Goal: Task Accomplishment & Management: Manage account settings

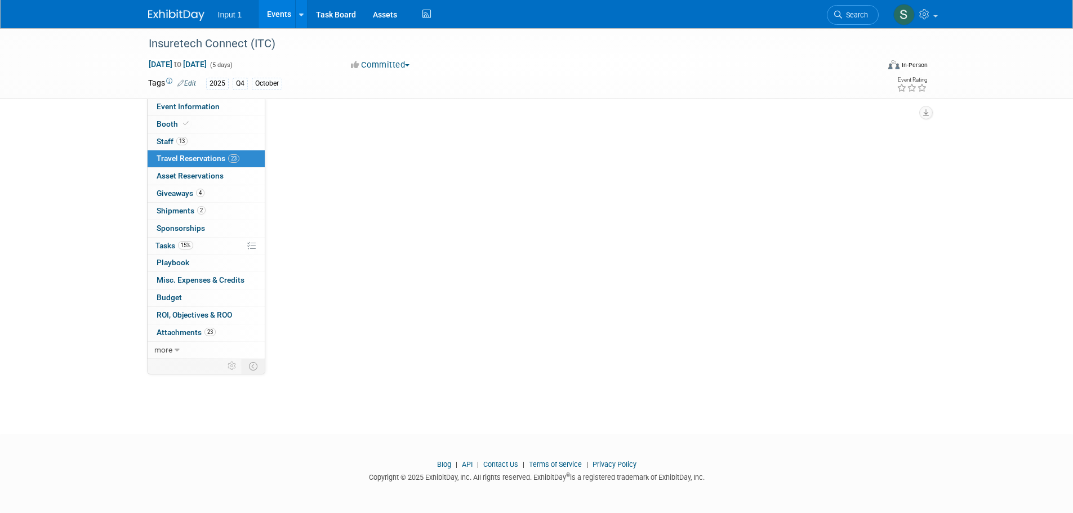
click at [201, 159] on span "Travel Reservations 23" at bounding box center [198, 158] width 83 height 9
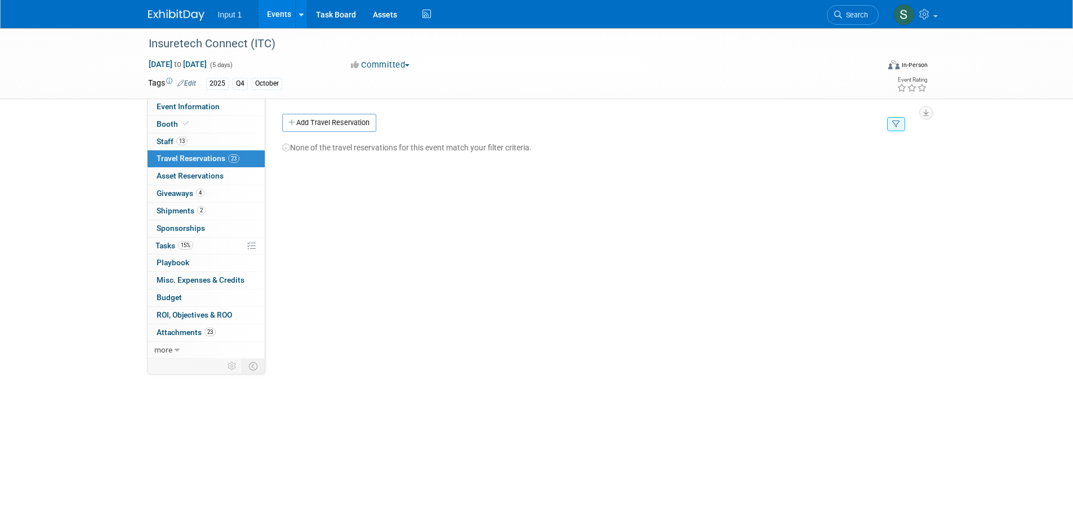
click at [194, 158] on span "Travel Reservations 23" at bounding box center [198, 158] width 83 height 9
click at [700, 145] on div "None of the travel reservations for this event match your filter criteria." at bounding box center [599, 146] width 635 height 15
click at [897, 124] on icon "button" at bounding box center [896, 124] width 8 height 7
click at [781, 188] on button "Clear Filter" at bounding box center [781, 184] width 48 height 15
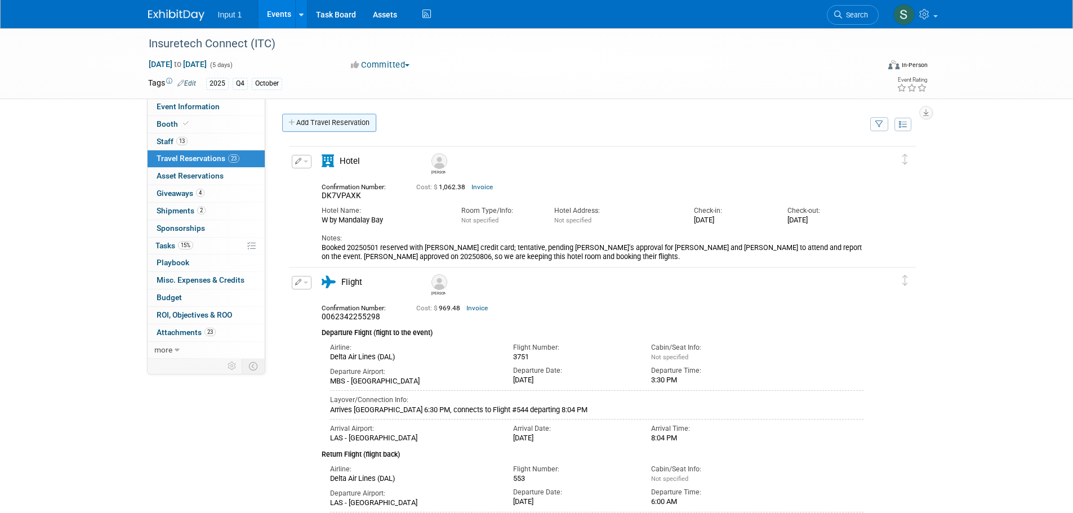
click at [329, 126] on link "Add Travel Reservation" at bounding box center [329, 123] width 94 height 18
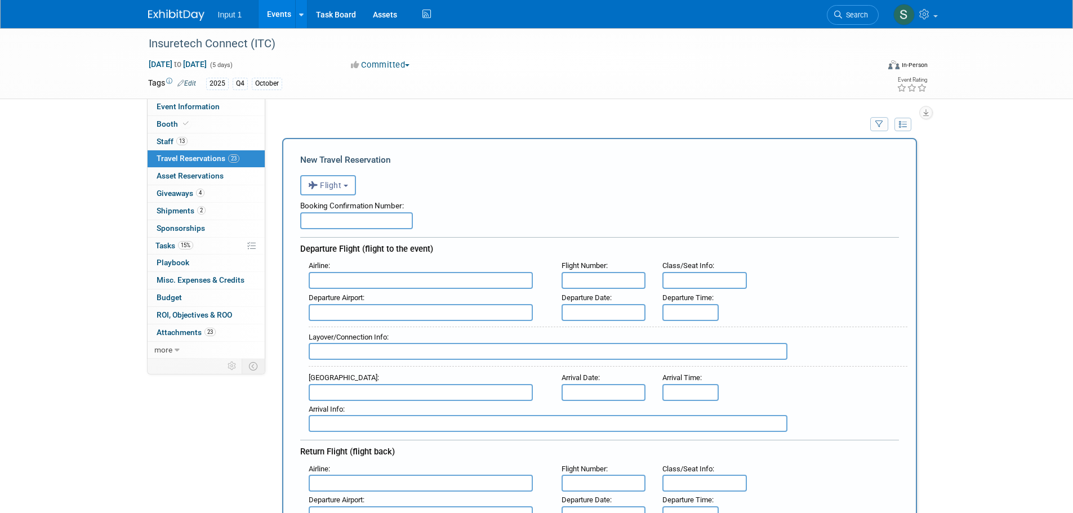
click at [349, 223] on input "text" at bounding box center [356, 220] width 113 height 17
paste input "AV8J4R"
type input "AV8J4R"
click at [327, 289] on input "text" at bounding box center [421, 280] width 224 height 17
click at [350, 322] on span "Southwest Airlines ( SWA )" at bounding box center [426, 318] width 234 height 18
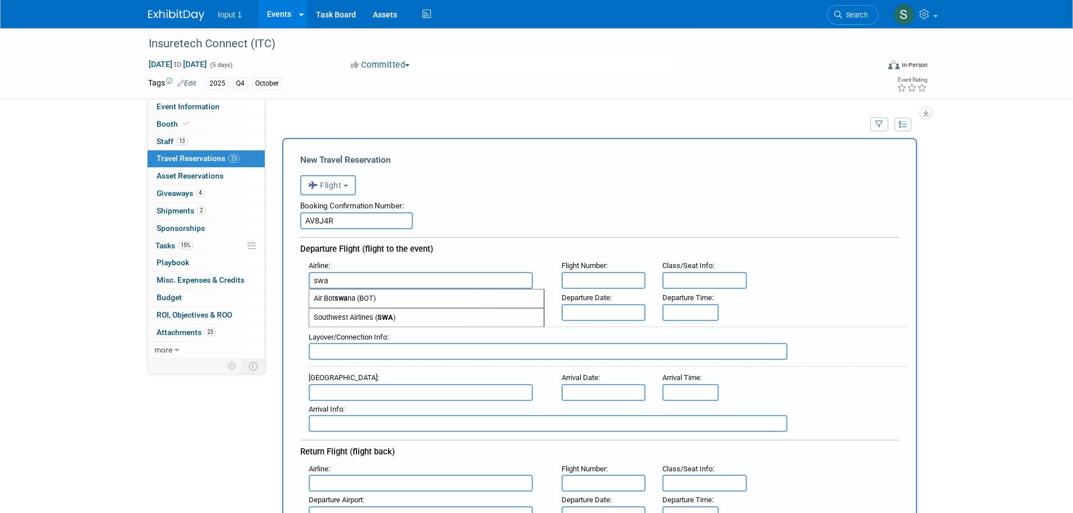
type input "Southwest Airlines (SWA)"
click at [606, 279] on input "text" at bounding box center [604, 280] width 85 height 17
type input "1197"
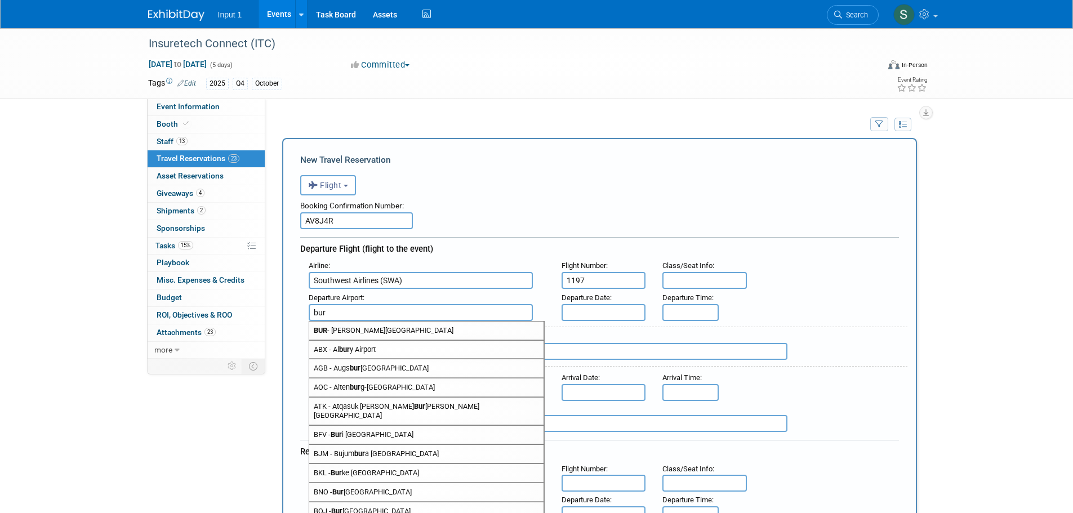
click at [454, 331] on span "BUR - Bob Hope Airport" at bounding box center [426, 331] width 234 height 18
type input "BUR - Bob Hope Airport"
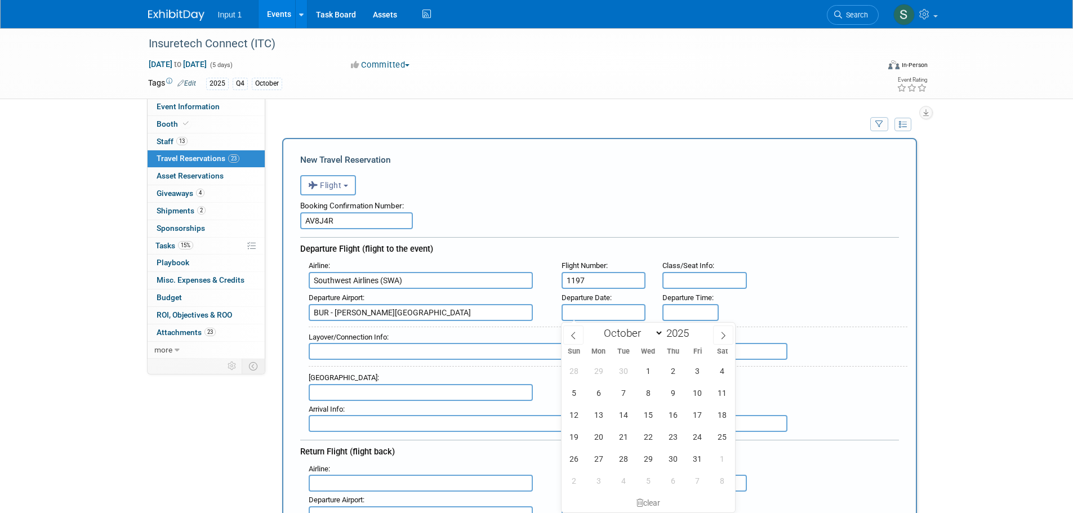
click at [583, 315] on input "text" at bounding box center [604, 312] width 85 height 17
click at [627, 418] on span "14" at bounding box center [623, 415] width 22 height 22
type input "Oct 14, 2025"
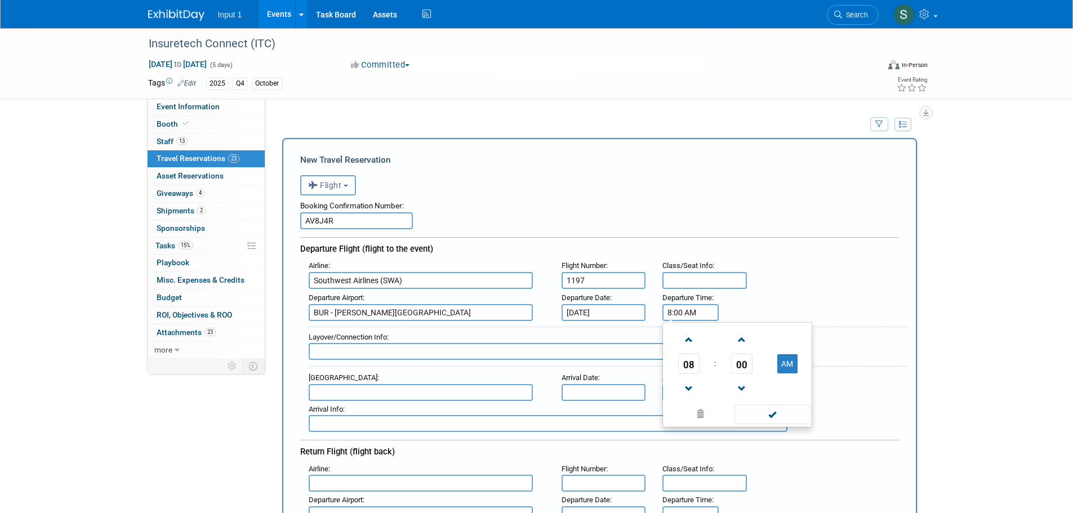
click at [676, 312] on input "8:00 AM" at bounding box center [691, 312] width 56 height 17
click at [687, 367] on span "08" at bounding box center [688, 364] width 21 height 20
click at [789, 336] on td "03" at bounding box center [792, 340] width 36 height 30
click at [792, 363] on button "AM" at bounding box center [788, 363] width 20 height 19
click at [741, 364] on span "00" at bounding box center [741, 364] width 21 height 20
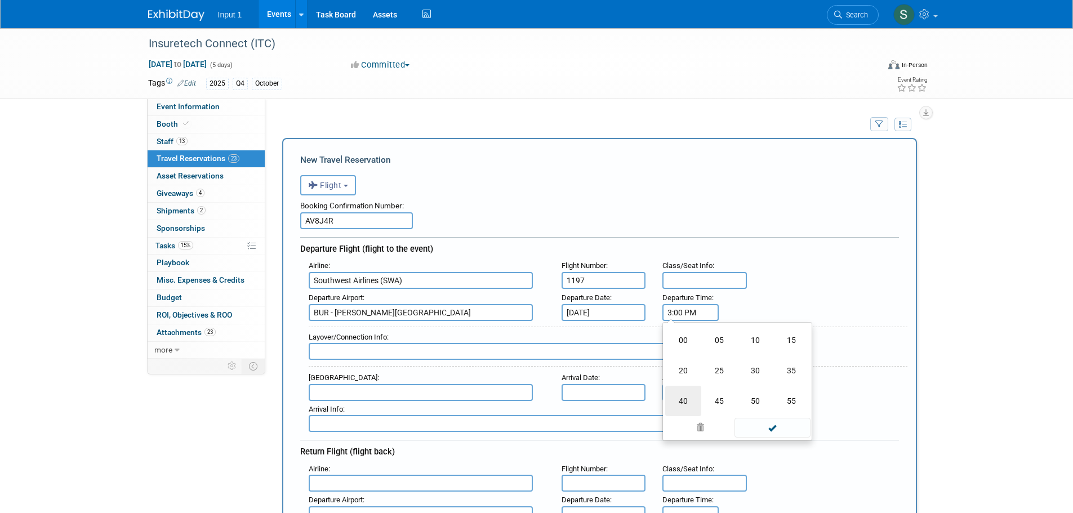
click at [687, 396] on td "40" at bounding box center [683, 401] width 36 height 30
type input "3:40 PM"
click at [776, 415] on span at bounding box center [773, 415] width 76 height 20
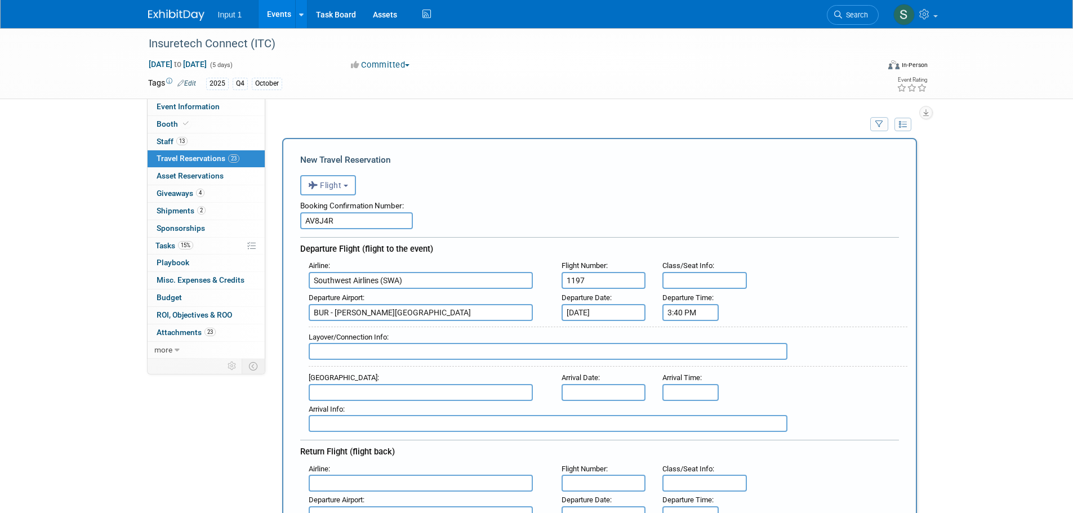
click at [319, 387] on input "text" at bounding box center [421, 392] width 224 height 17
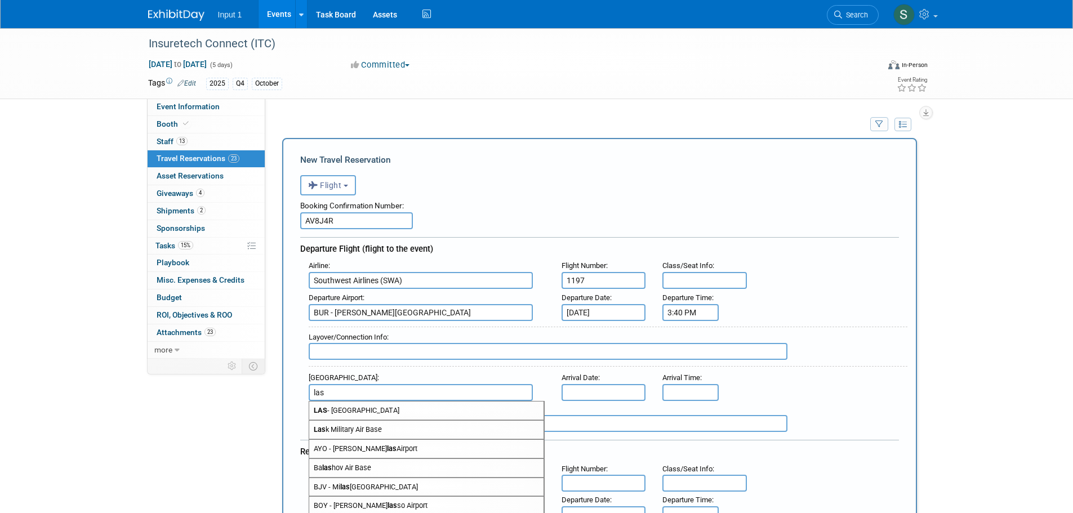
click at [358, 410] on span "LAS - McCarran International Airport" at bounding box center [426, 411] width 234 height 18
type input "LAS - McCarran International Airport"
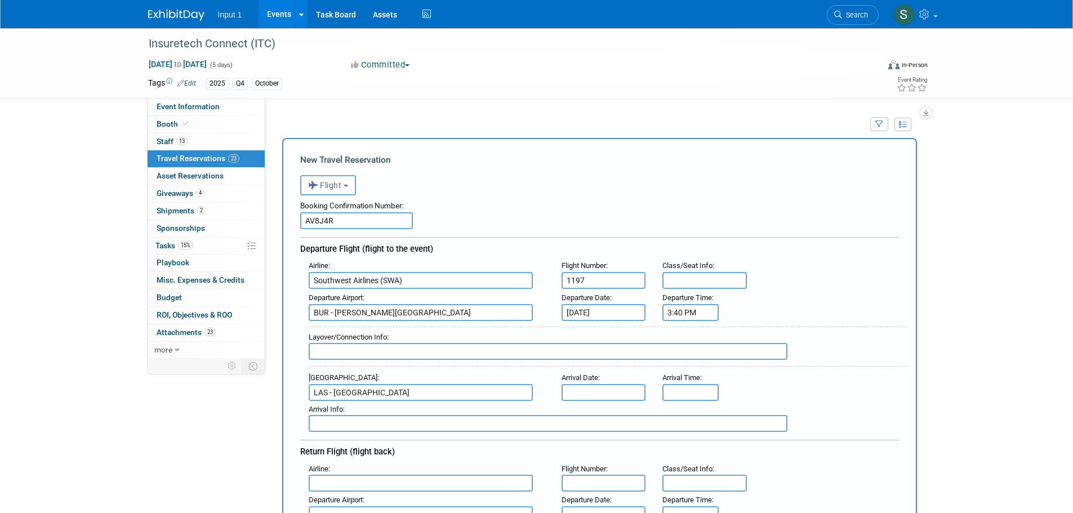
click at [601, 393] on input "text" at bounding box center [604, 392] width 85 height 17
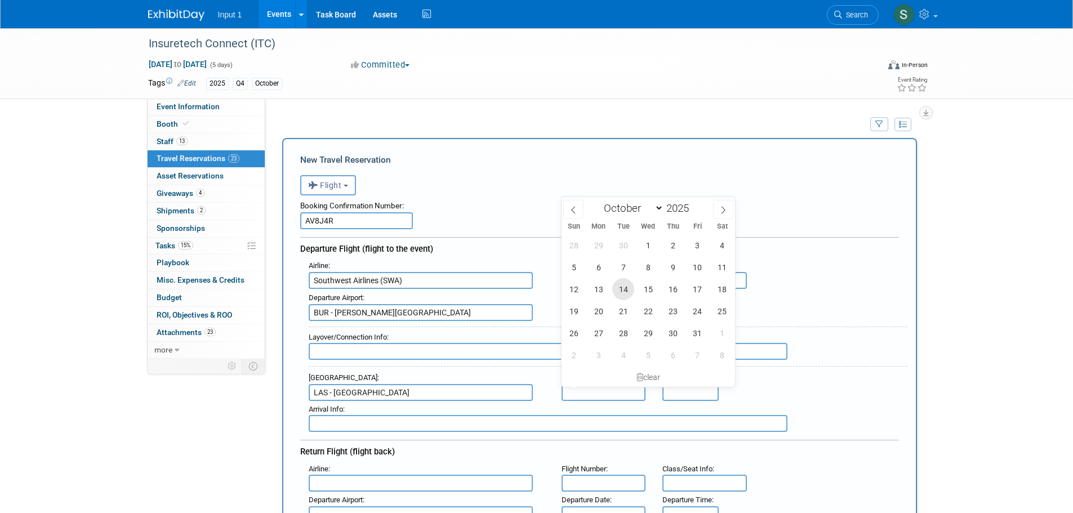
click at [624, 293] on span "14" at bounding box center [623, 289] width 22 height 22
type input "Oct 14, 2025"
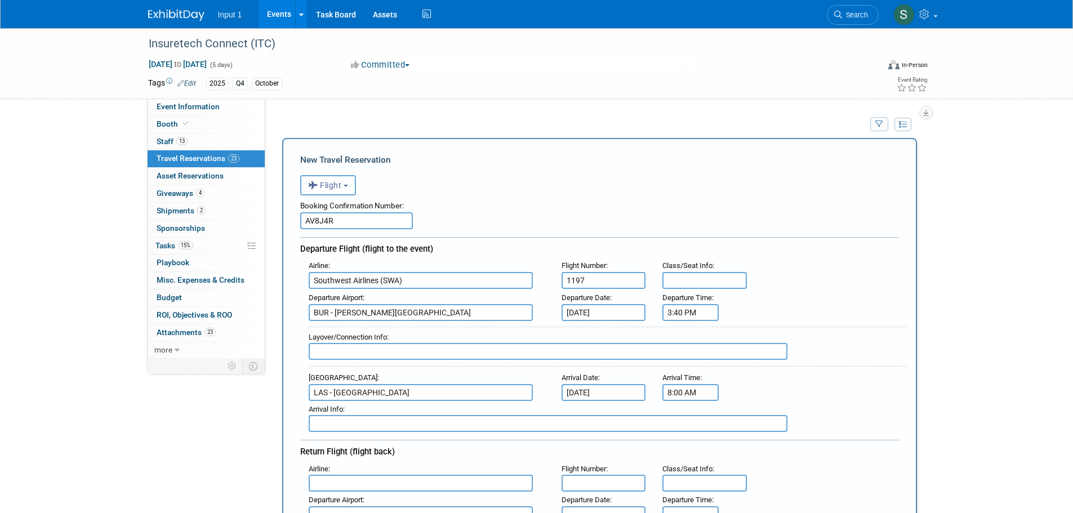
click at [687, 394] on input "8:00 AM" at bounding box center [691, 392] width 56 height 17
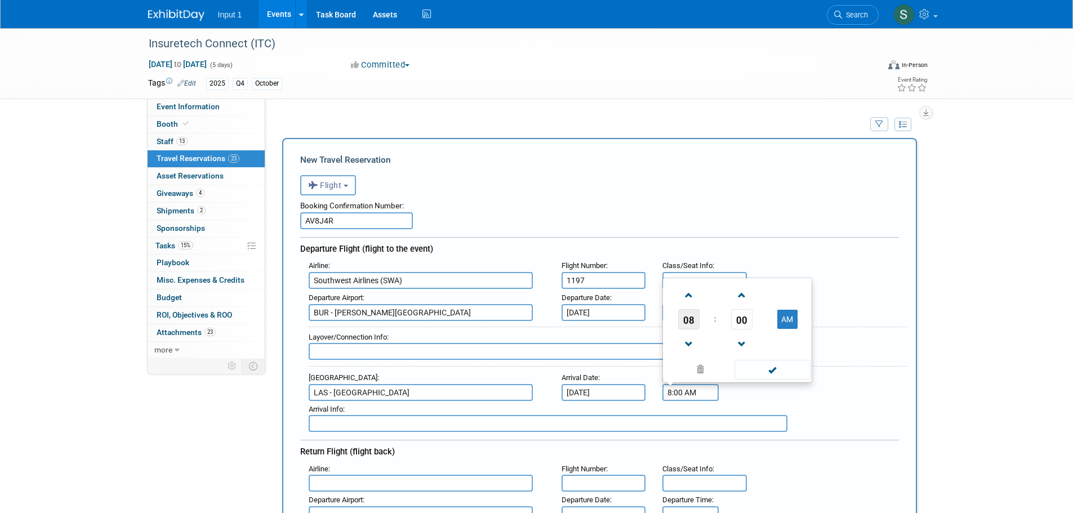
click at [690, 320] on span "08" at bounding box center [688, 319] width 21 height 20
click at [678, 311] on td "04" at bounding box center [683, 312] width 36 height 30
click at [782, 322] on button "AM" at bounding box center [788, 319] width 20 height 19
click at [740, 328] on span "00" at bounding box center [741, 319] width 21 height 20
click at [786, 341] on td "55" at bounding box center [792, 343] width 36 height 30
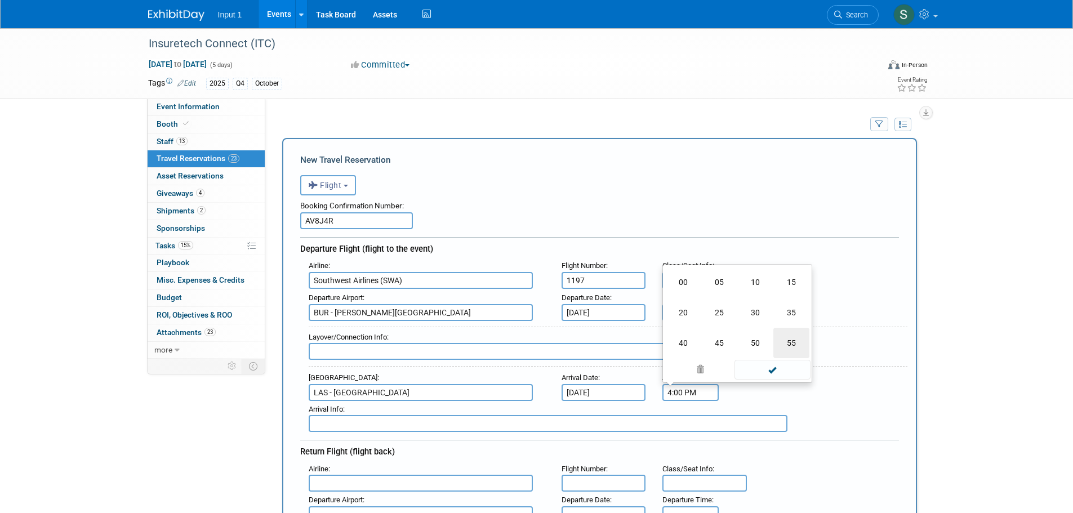
type input "4:55 PM"
click at [767, 371] on span at bounding box center [773, 370] width 76 height 20
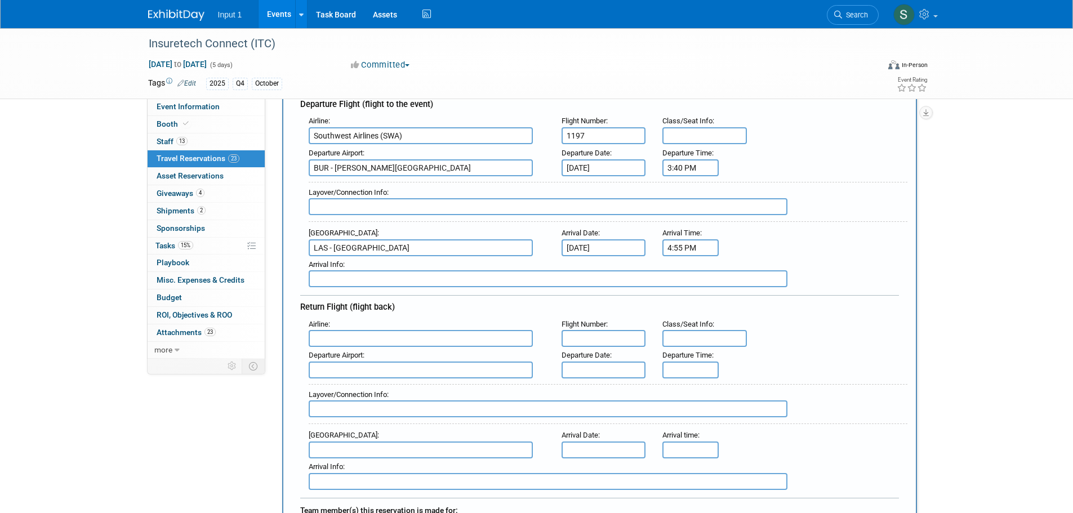
scroll to position [169, 0]
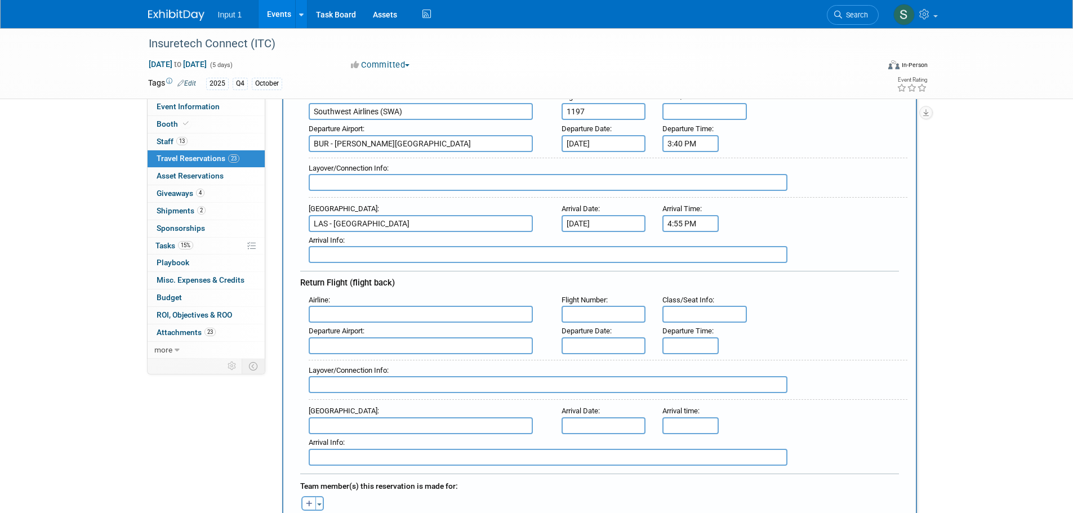
click at [335, 303] on div "Airline :" at bounding box center [427, 300] width 236 height 12
click at [334, 315] on input "text" at bounding box center [421, 314] width 224 height 17
click at [352, 347] on span "Southwest Airlines ( SWA )" at bounding box center [426, 352] width 234 height 18
type input "Southwest Airlines (SWA)"
click at [598, 321] on input "text" at bounding box center [604, 314] width 85 height 17
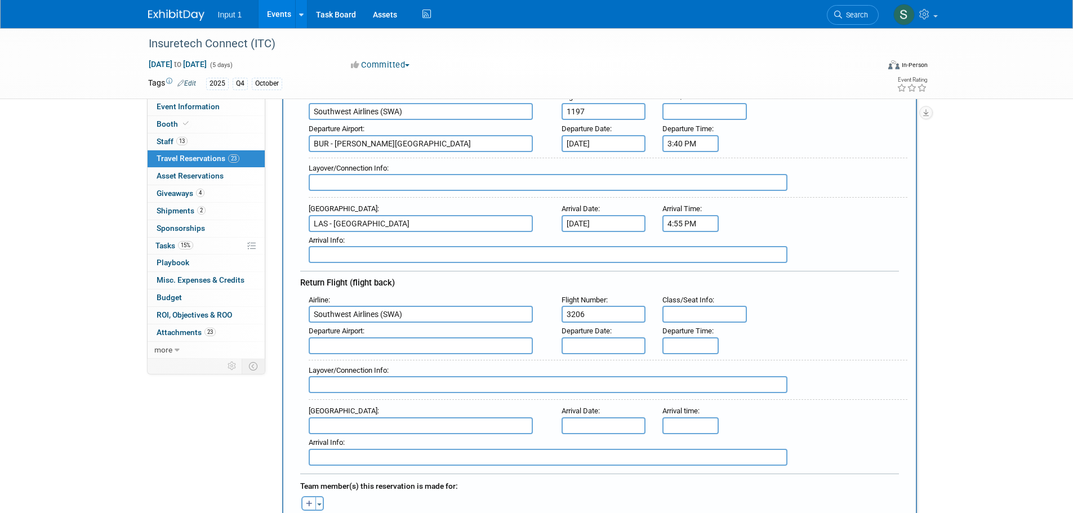
type input "3206"
click at [410, 337] on input "text" at bounding box center [421, 345] width 224 height 17
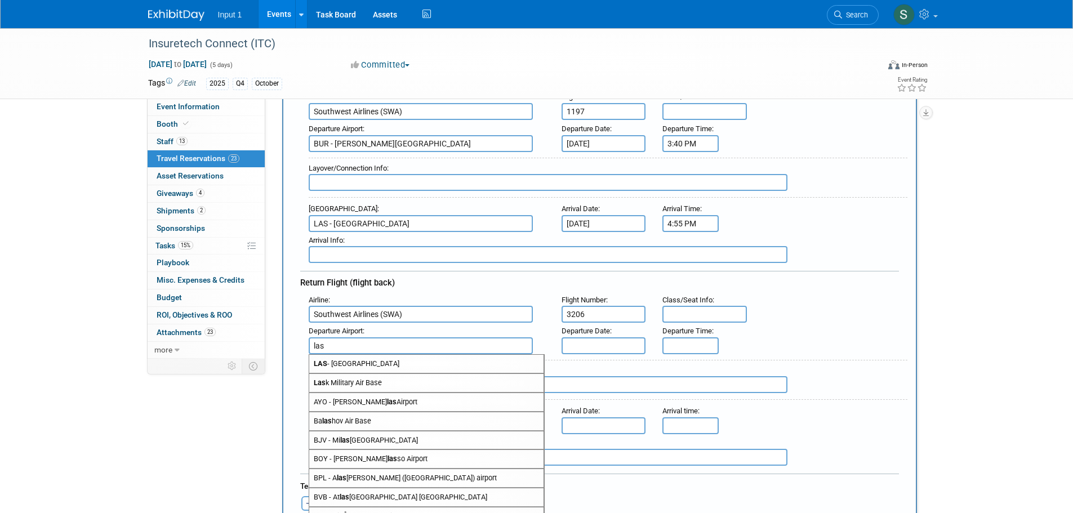
drag, startPoint x: 392, startPoint y: 365, endPoint x: 548, endPoint y: 354, distance: 155.9
click at [392, 364] on span "LAS - McCarran International Airport" at bounding box center [426, 364] width 234 height 18
type input "LAS - McCarran International Airport"
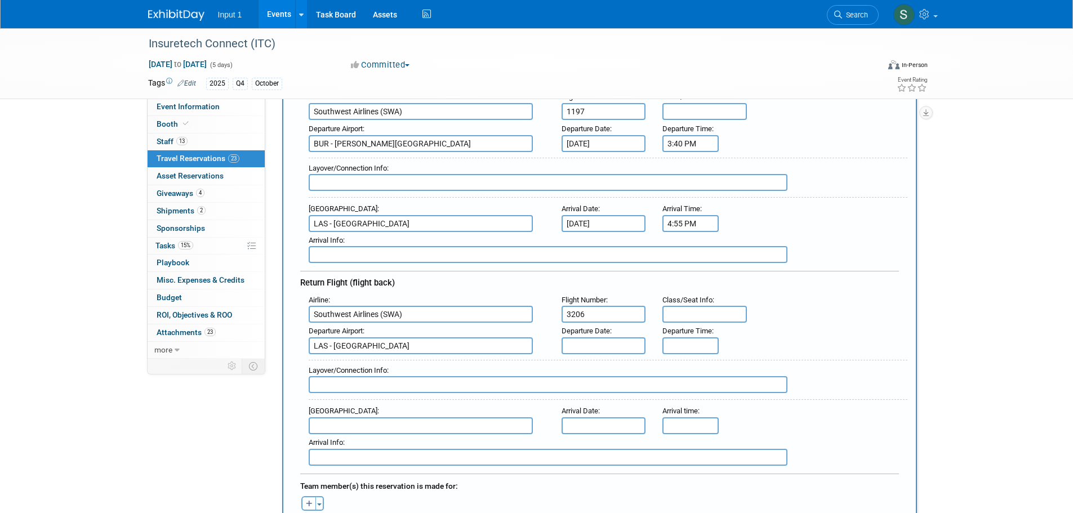
click at [569, 343] on input "text" at bounding box center [604, 345] width 85 height 17
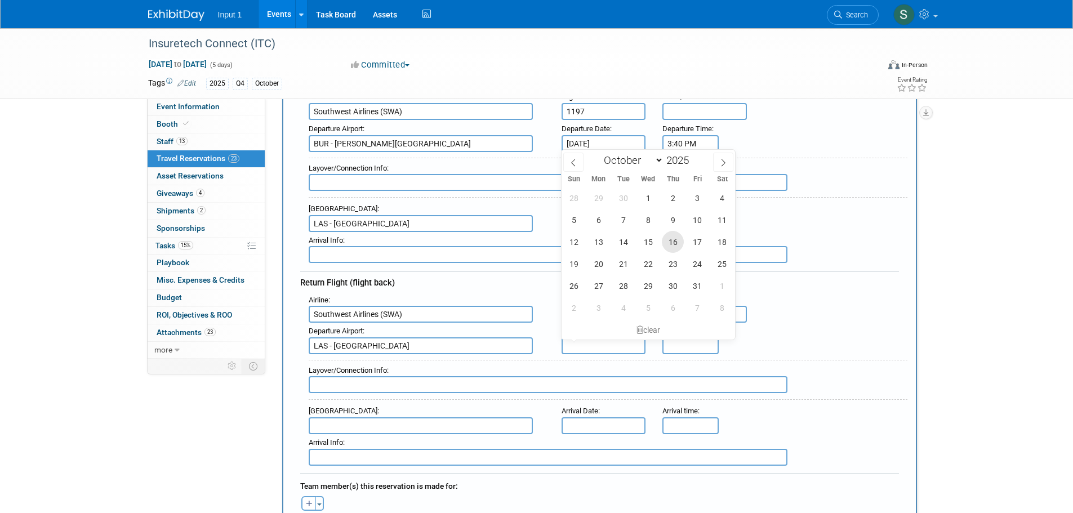
click at [675, 243] on span "16" at bounding box center [673, 242] width 22 height 22
type input "Oct 16, 2025"
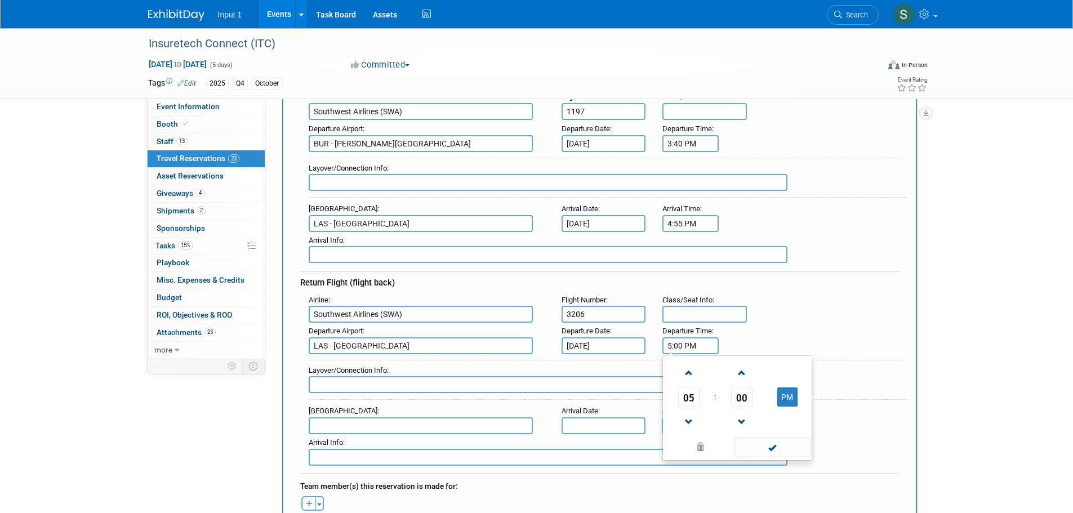
click at [682, 344] on input "5:00 PM" at bounding box center [691, 345] width 56 height 17
click at [687, 395] on span "05" at bounding box center [688, 397] width 21 height 20
click at [796, 402] on td "07" at bounding box center [792, 404] width 36 height 30
click at [739, 396] on span "00" at bounding box center [741, 397] width 21 height 20
click at [756, 403] on td "30" at bounding box center [756, 404] width 36 height 30
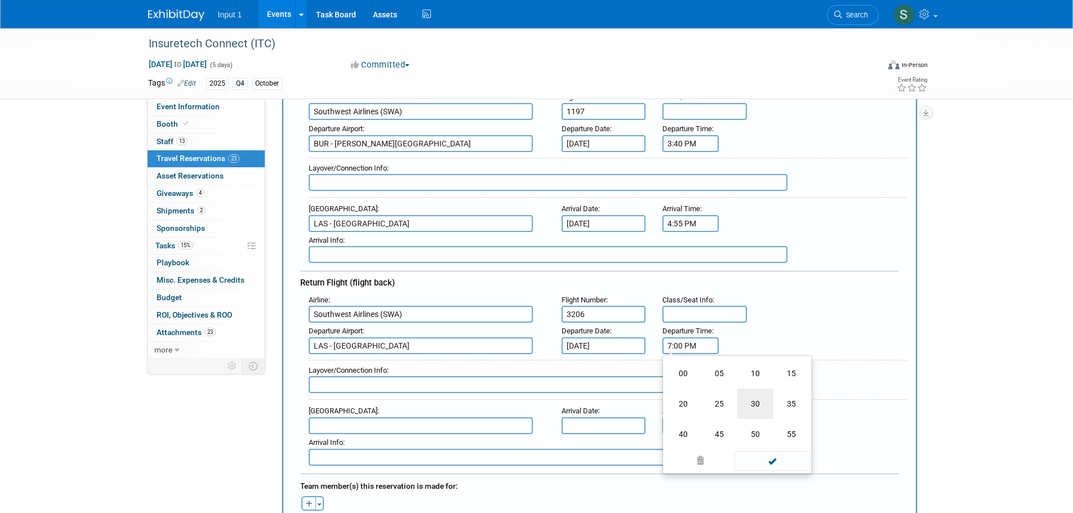
type input "7:30 PM"
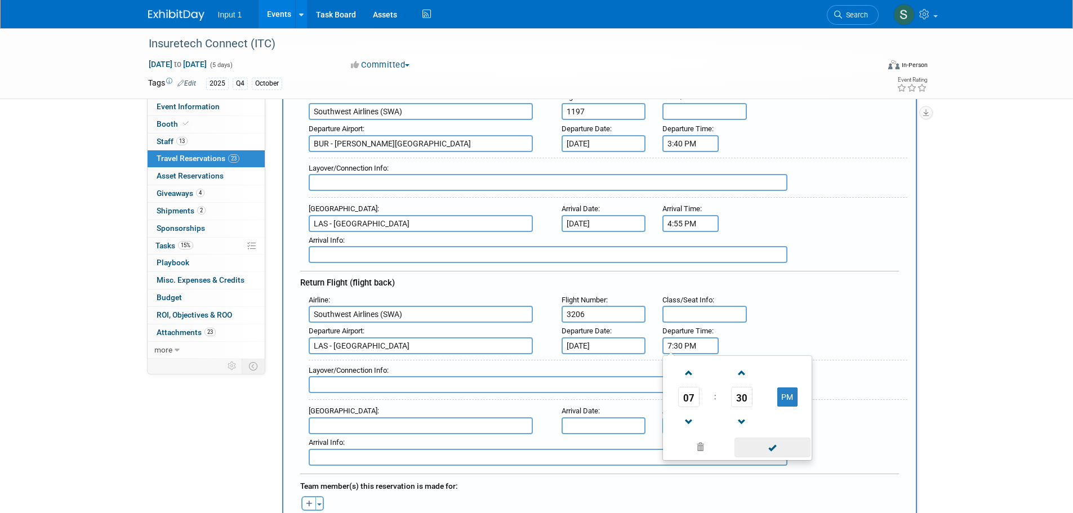
click at [775, 448] on span at bounding box center [773, 448] width 76 height 20
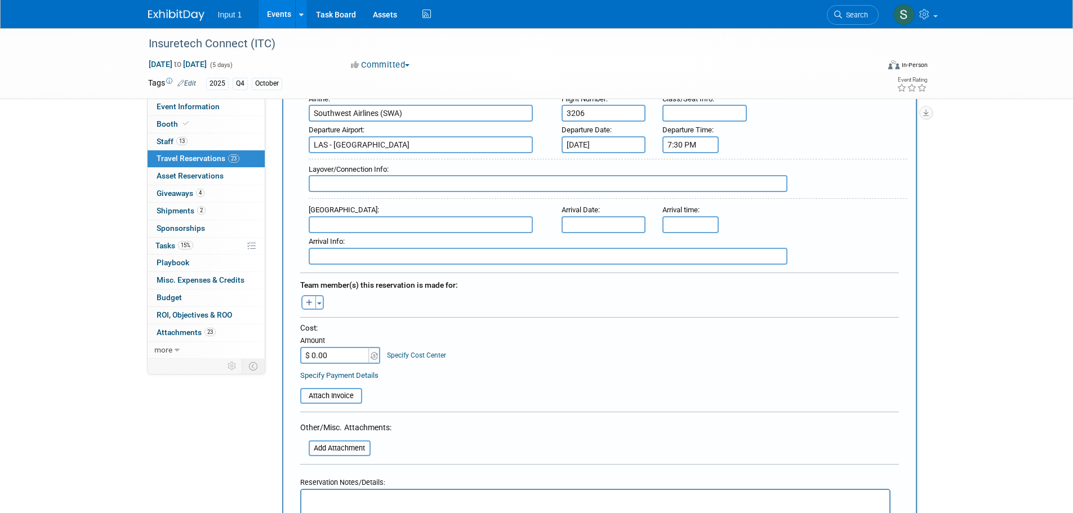
scroll to position [394, 0]
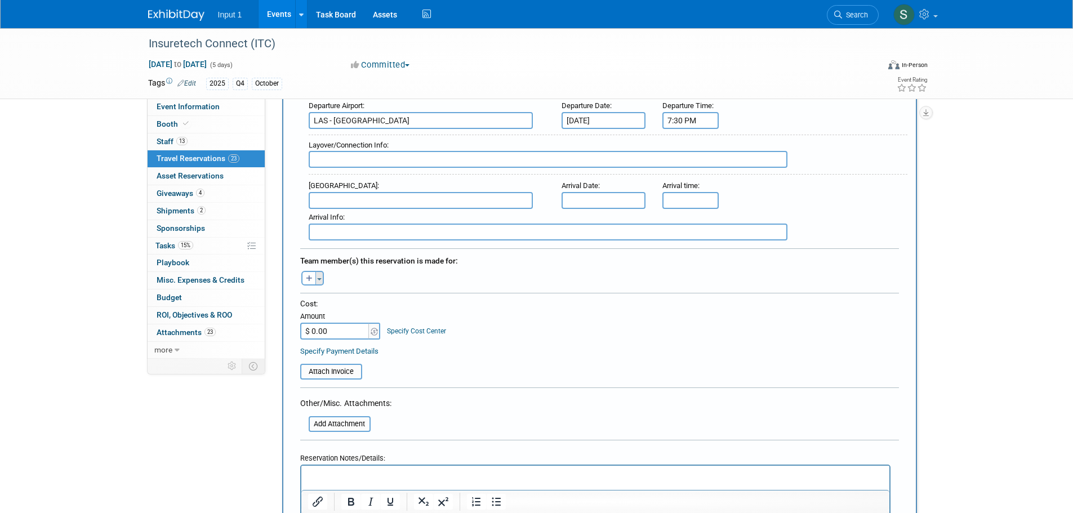
click at [319, 281] on button "Toggle Dropdown" at bounding box center [320, 278] width 8 height 15
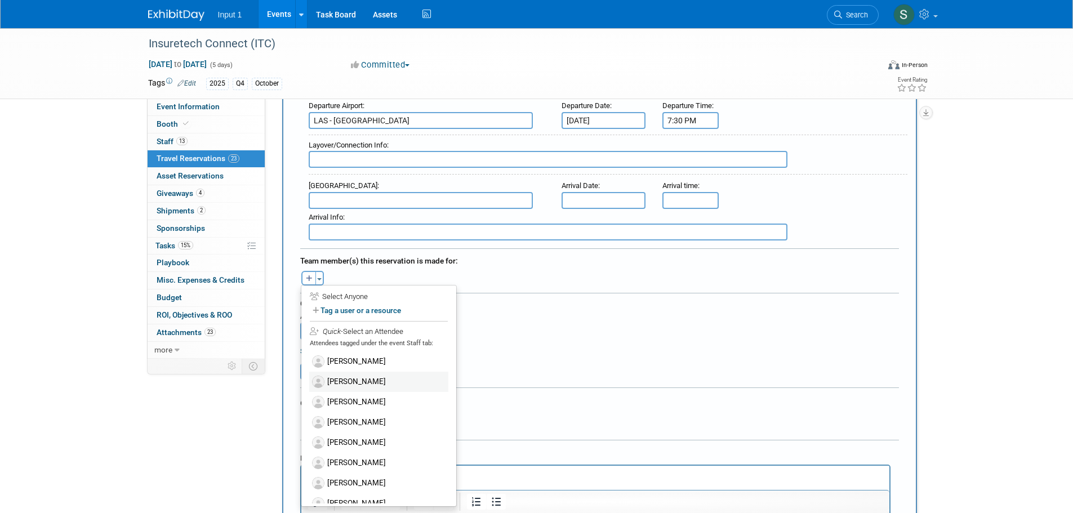
click at [343, 381] on label "Gillian Bole" at bounding box center [378, 382] width 139 height 20
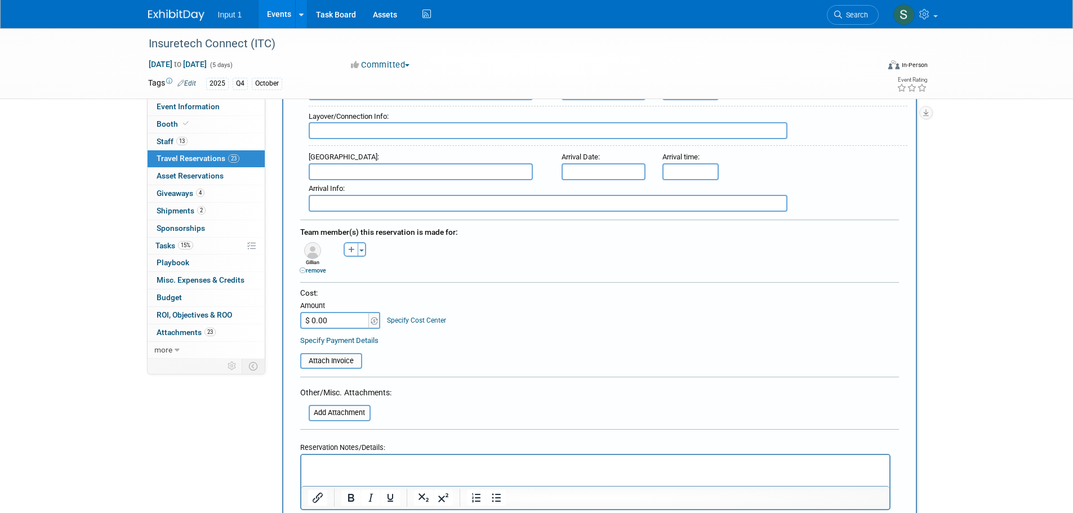
scroll to position [451, 0]
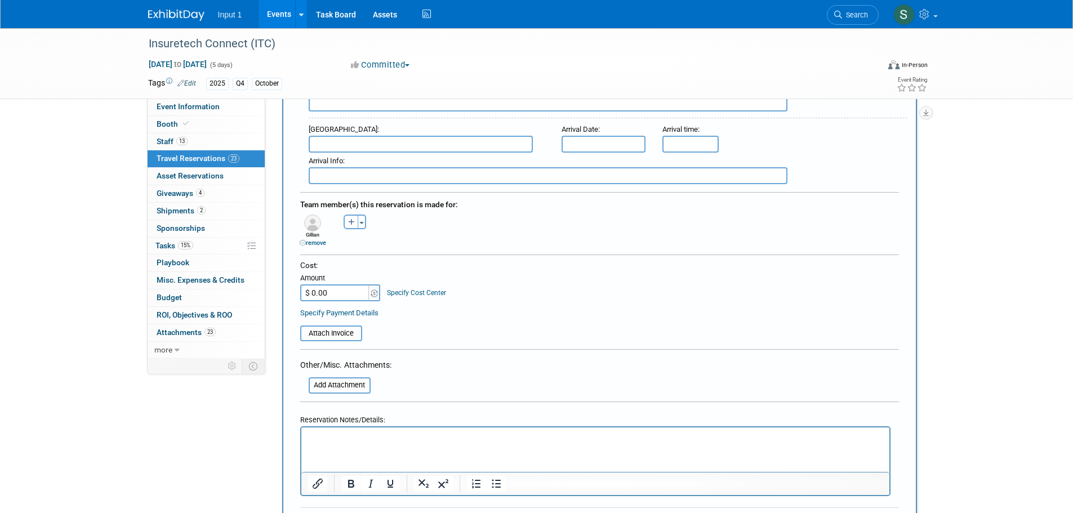
click at [351, 296] on input "$ 0.00" at bounding box center [335, 293] width 70 height 17
click at [328, 443] on html at bounding box center [595, 435] width 588 height 16
click at [325, 330] on input "file" at bounding box center [294, 334] width 134 height 14
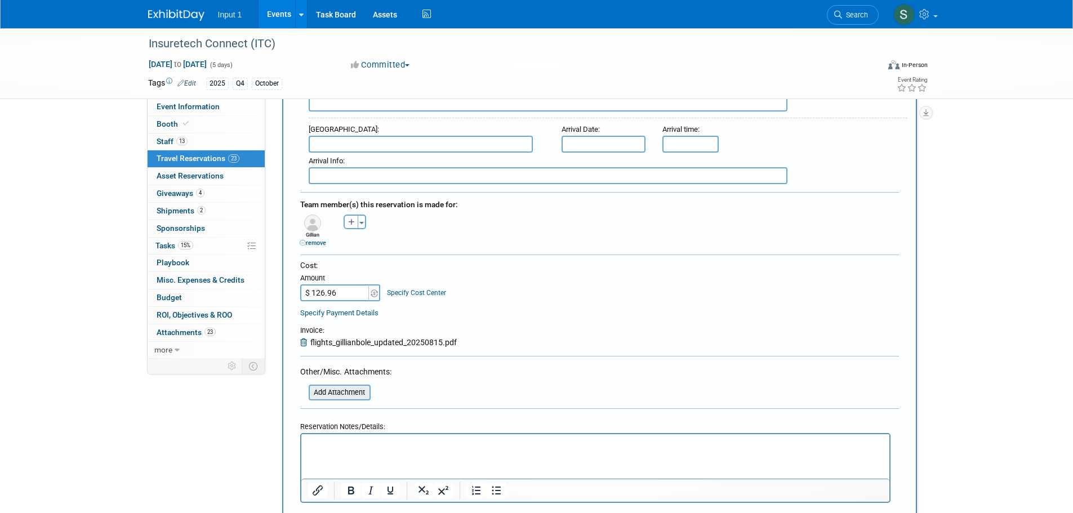
click at [347, 396] on input "file" at bounding box center [303, 393] width 134 height 14
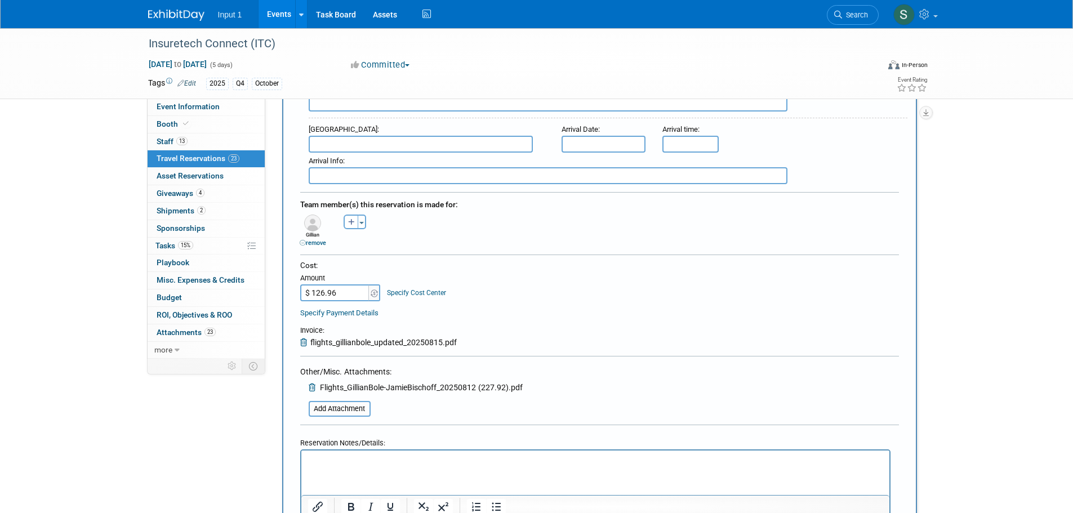
click at [339, 292] on input "$ 126.96" at bounding box center [335, 293] width 70 height 17
type input "$ 12.99"
click at [601, 312] on div "Specify Payment Details" at bounding box center [599, 313] width 599 height 12
click at [403, 460] on p "Rich Text Area. Press ALT-0 for help." at bounding box center [595, 461] width 575 height 12
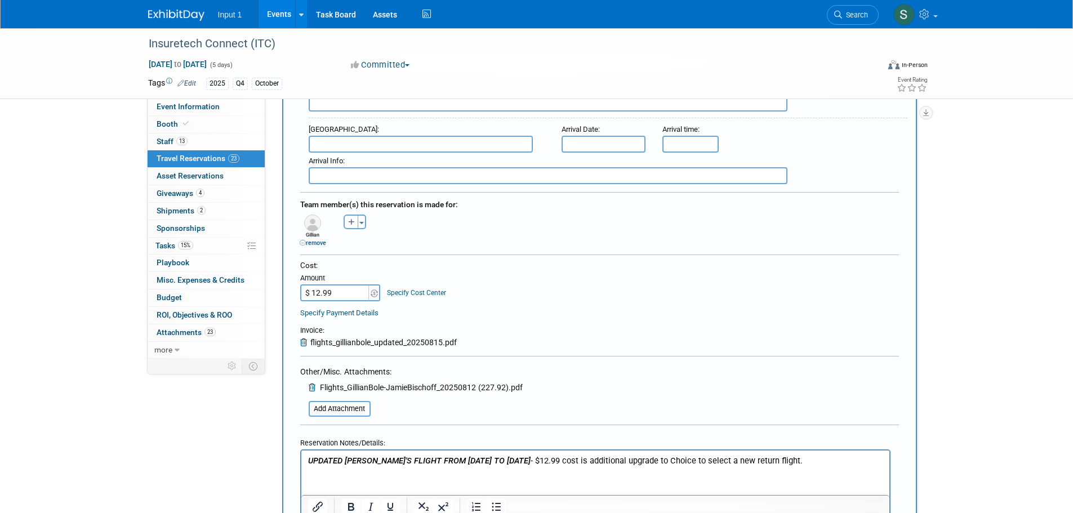
click at [383, 459] on b "UPDATED GILLIAN'S FLIGHT FROM FRIDAY, 10/17 TO THURSDAY, 10/16" at bounding box center [419, 461] width 223 height 10
click at [880, 462] on p "UPDATED GILLIAN'S RETURN FLIGHT FROM FRIDAY, 10/17 TO THURSDAY, 10/16 - $12.99 …" at bounding box center [595, 461] width 575 height 12
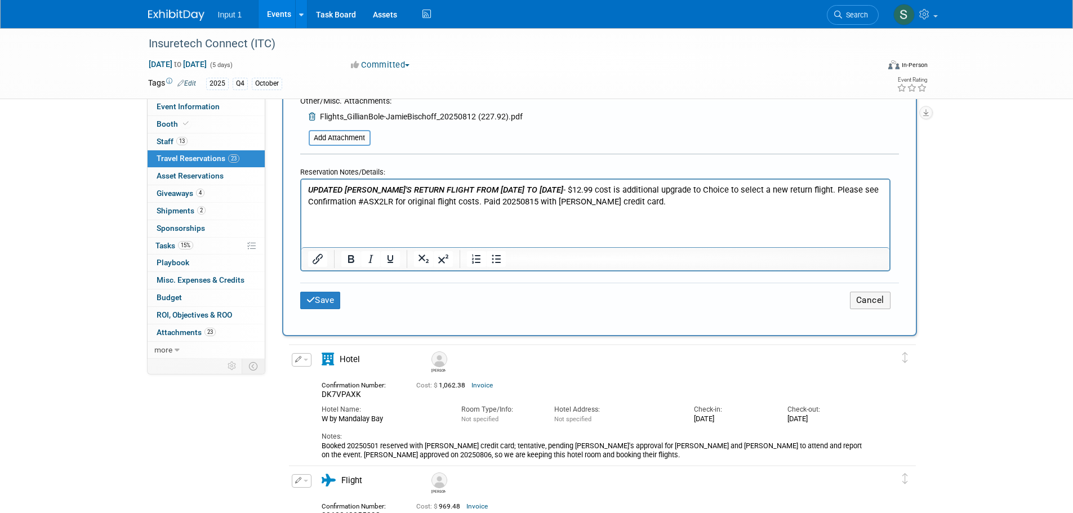
scroll to position [732, 0]
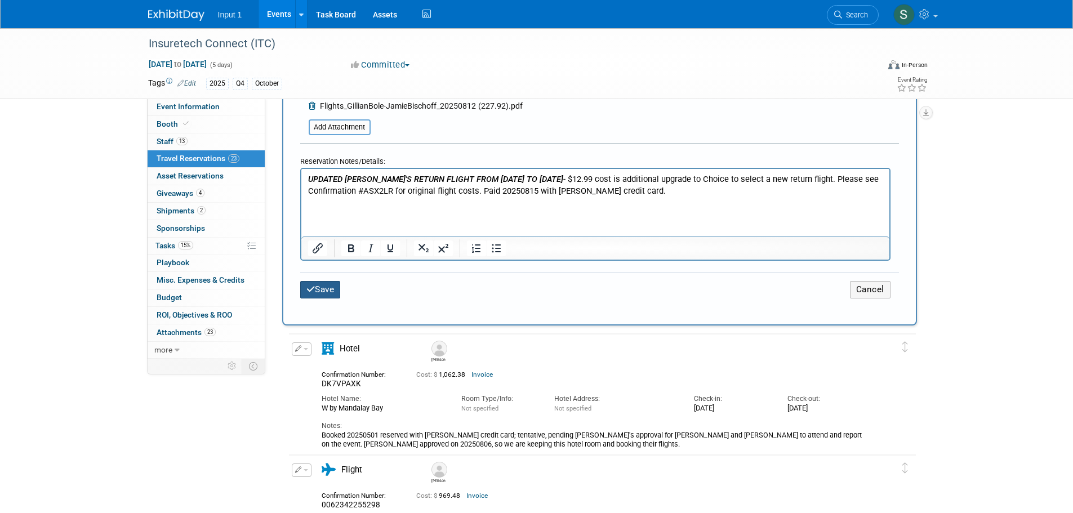
click at [319, 288] on button "Save" at bounding box center [320, 289] width 41 height 17
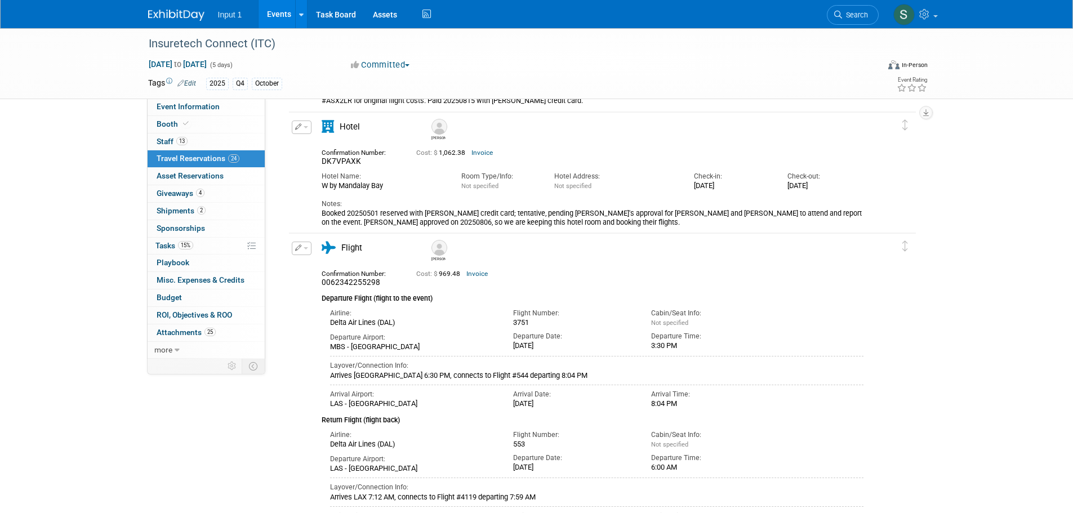
scroll to position [338, 0]
click at [176, 124] on span "Booth" at bounding box center [174, 123] width 34 height 9
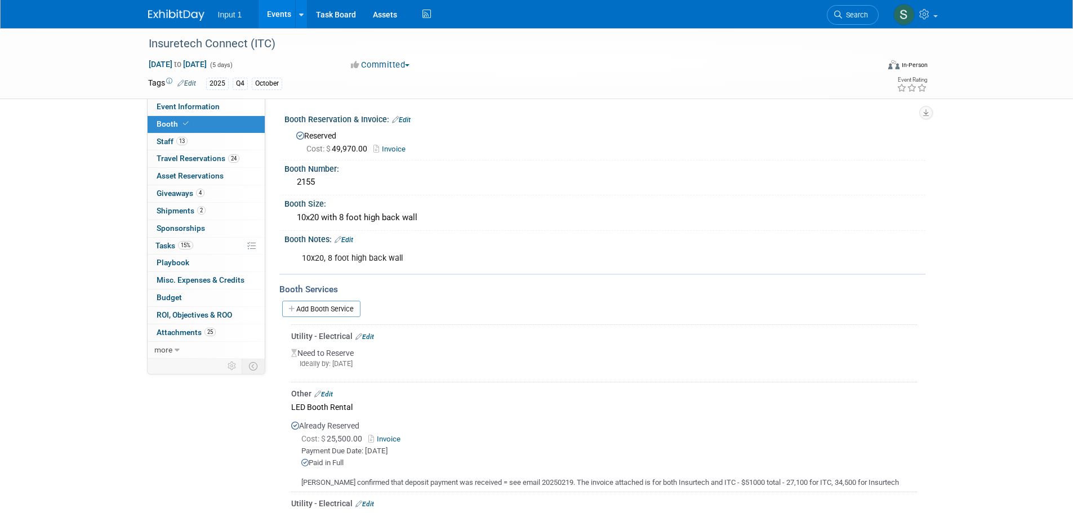
click at [284, 14] on link "Events" at bounding box center [279, 14] width 41 height 28
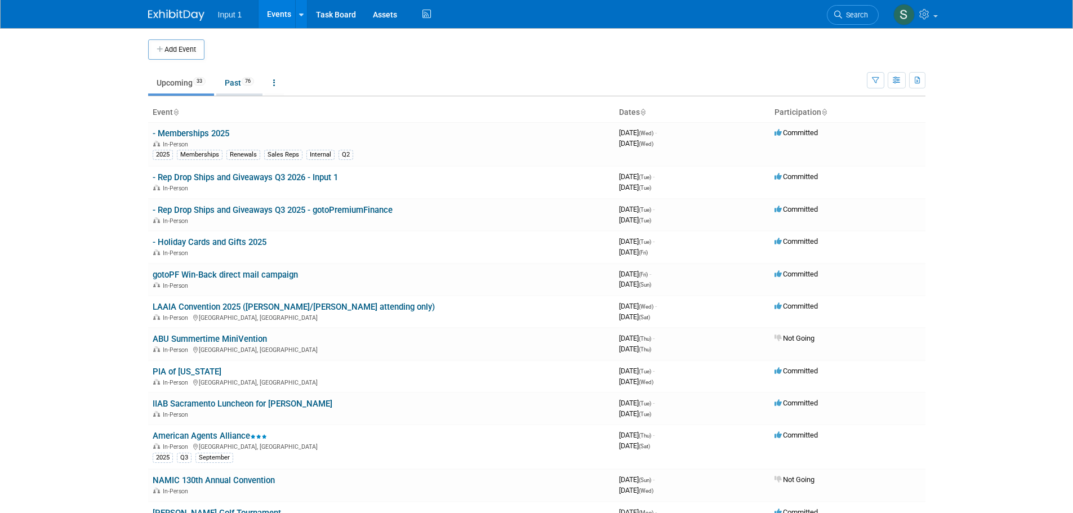
click at [239, 81] on link "Past 76" at bounding box center [239, 82] width 46 height 21
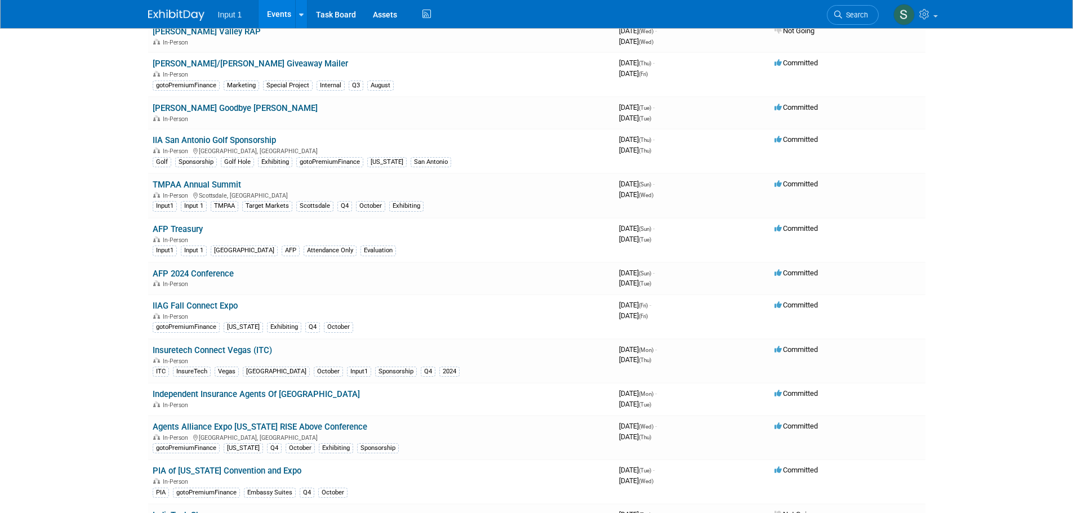
scroll to position [2141, 0]
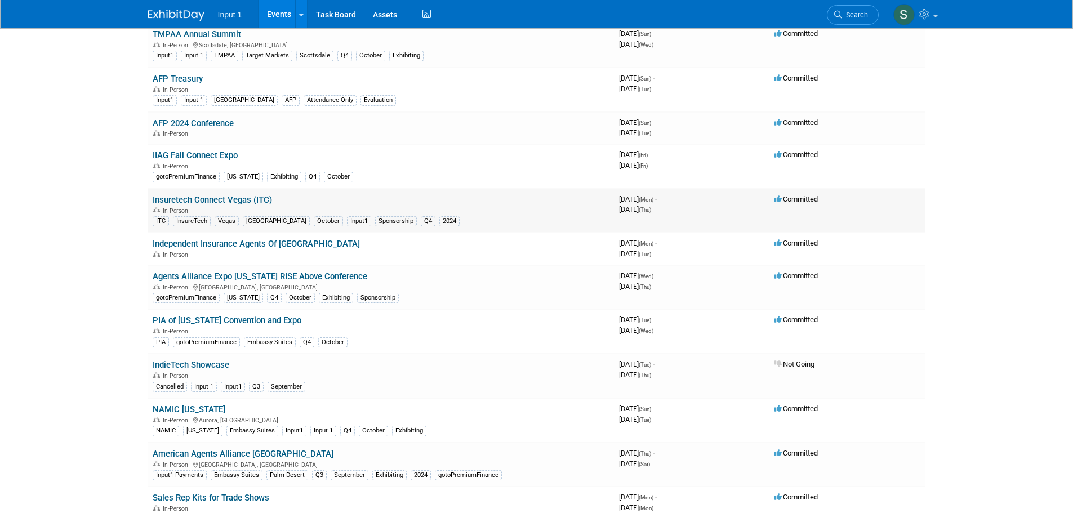
click at [243, 198] on link "Insuretech Connect Vegas (ITC)" at bounding box center [212, 200] width 119 height 10
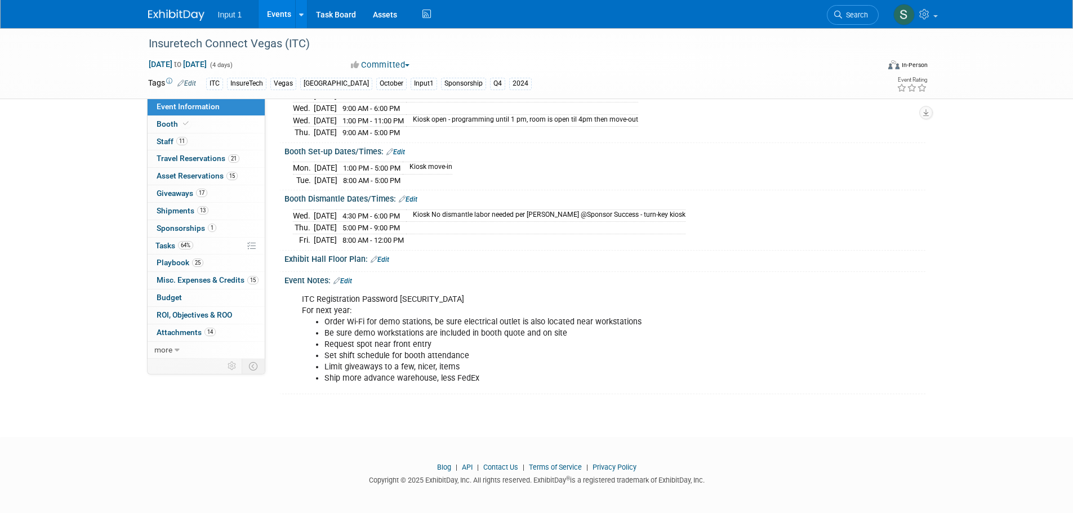
scroll to position [96, 0]
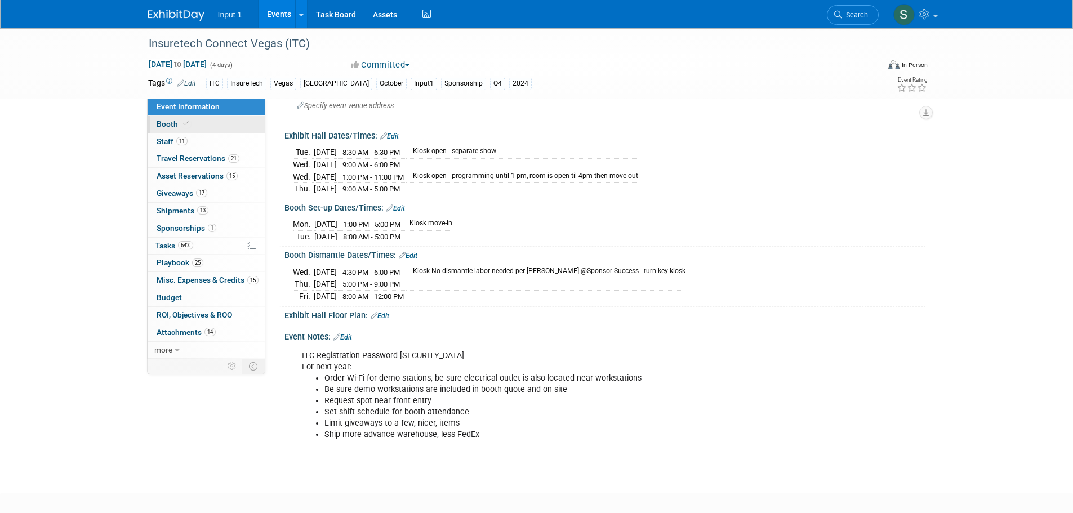
click at [189, 129] on link "Booth" at bounding box center [206, 124] width 117 height 17
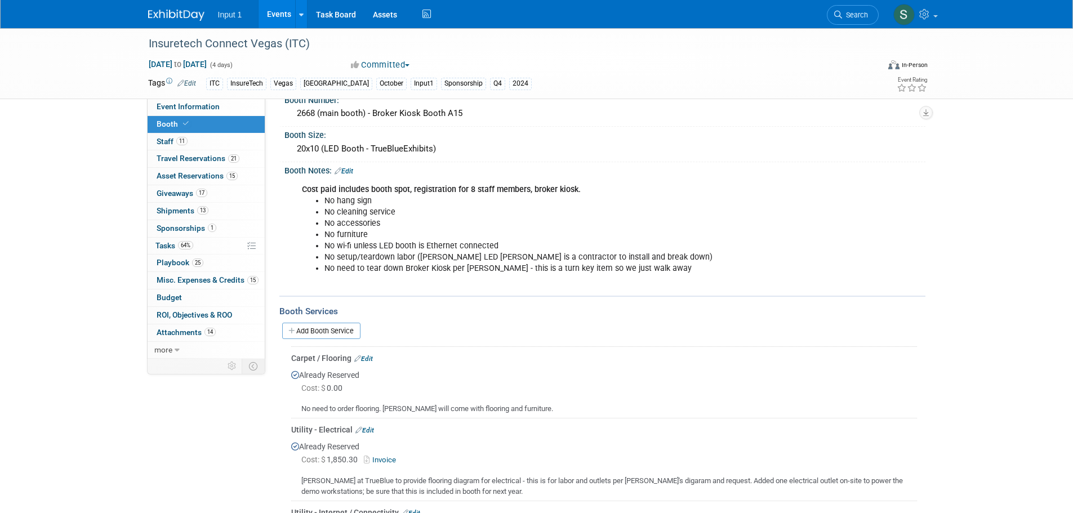
scroll to position [0, 0]
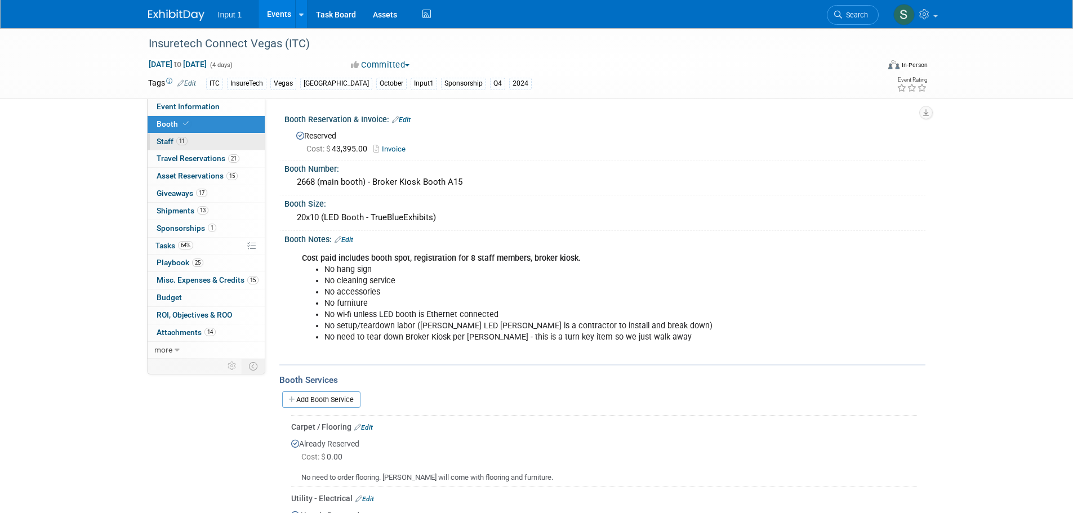
click at [164, 141] on span "Staff 11" at bounding box center [172, 141] width 31 height 9
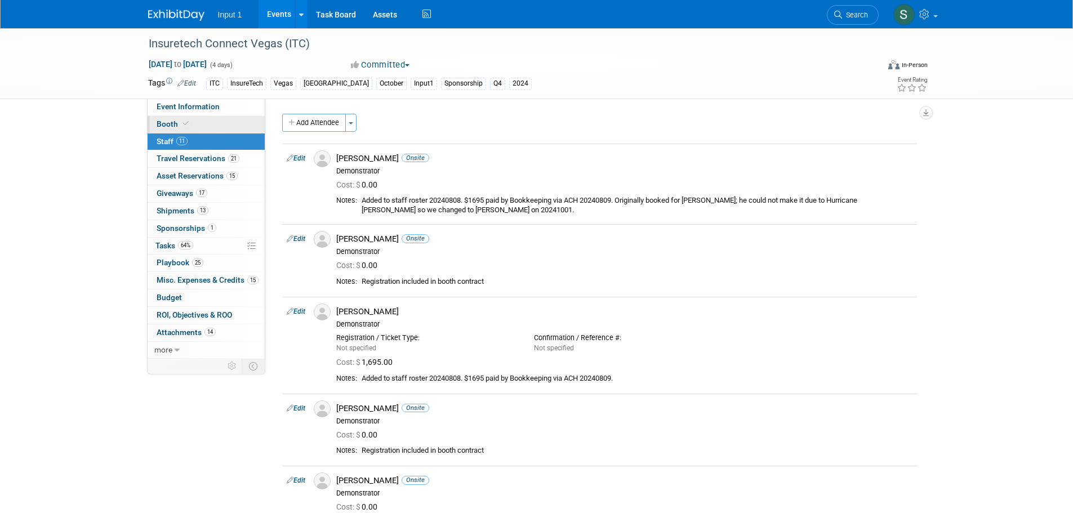
click at [160, 125] on span "Booth" at bounding box center [174, 123] width 34 height 9
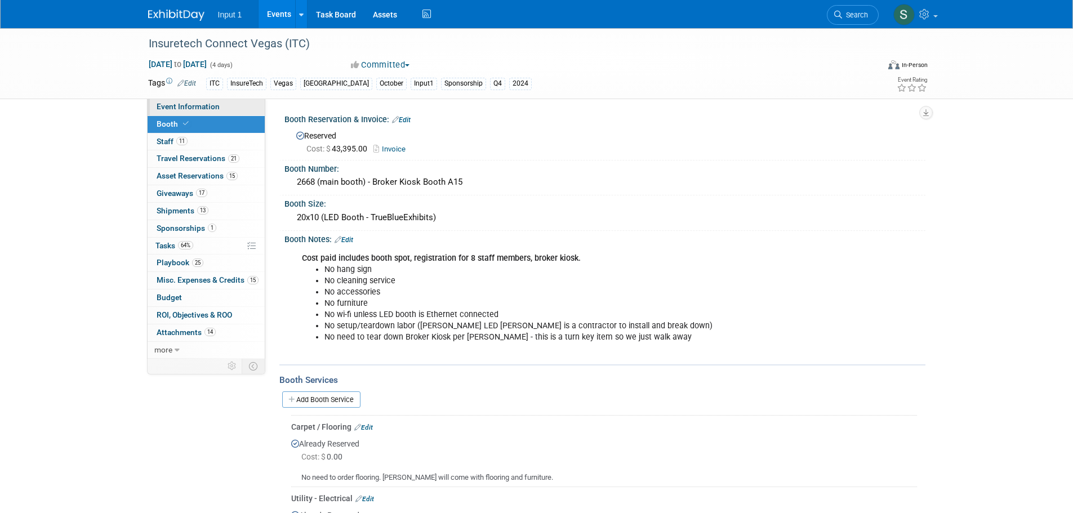
click at [170, 105] on span "Event Information" at bounding box center [188, 106] width 63 height 9
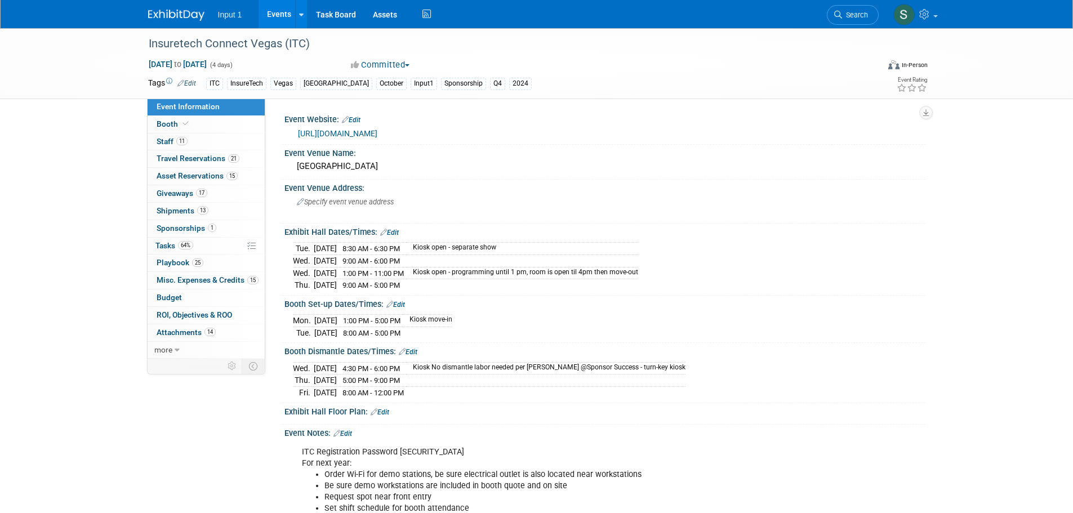
click at [378, 131] on link "https://www.xpressreg.net/register/INTC1024/exhibitor/login.asp" at bounding box center [337, 133] width 79 height 9
drag, startPoint x: 432, startPoint y: 448, endPoint x: 399, endPoint y: 453, distance: 33.1
click at [399, 453] on div "ITC Registration Password J65273F For next year: Order Wi-Fi for demo stations,…" at bounding box center [548, 492] width 508 height 102
copy div "J65273F"
click at [166, 156] on span "Travel Reservations 21" at bounding box center [198, 158] width 83 height 9
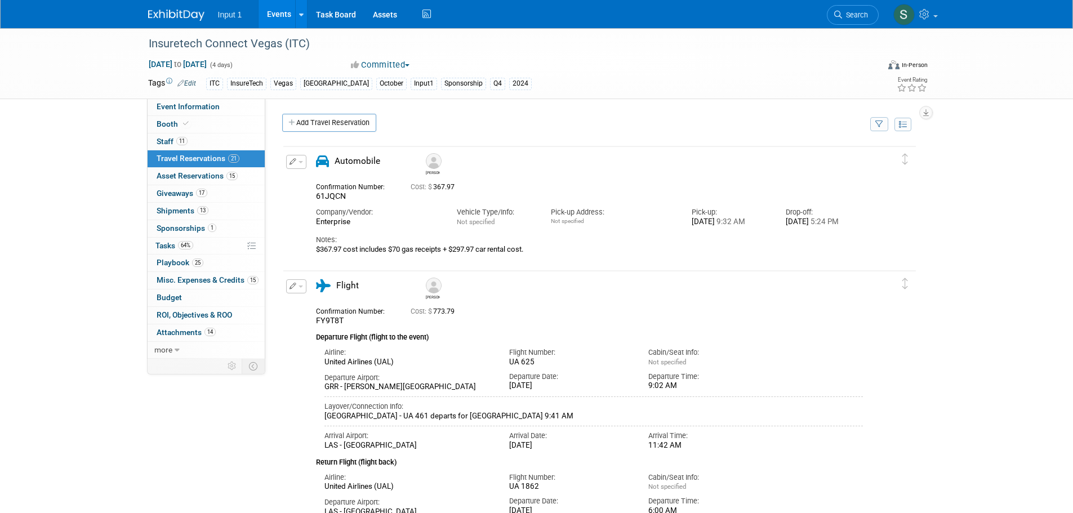
click at [880, 128] on button "button" at bounding box center [880, 124] width 18 height 14
click at [814, 161] on select "-- Select Traveler -- All reservation with no one tagged Carlos Guzman Chris Fa…" at bounding box center [810, 159] width 140 height 16
drag, startPoint x: 899, startPoint y: 118, endPoint x: 885, endPoint y: 122, distance: 15.2
click at [899, 118] on button at bounding box center [903, 125] width 17 height 14
click at [279, 11] on link "Events" at bounding box center [279, 14] width 41 height 28
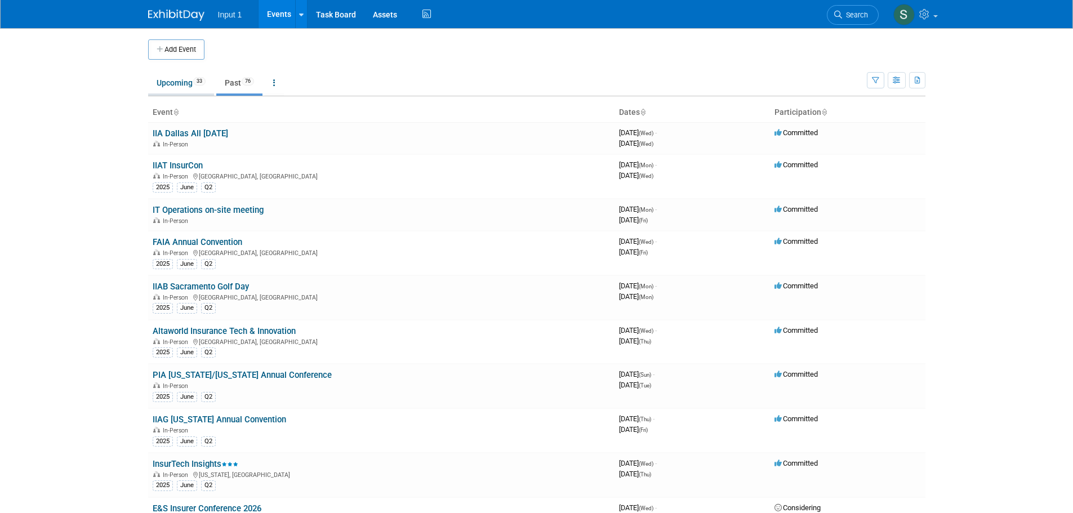
click at [173, 85] on link "Upcoming 33" at bounding box center [181, 82] width 66 height 21
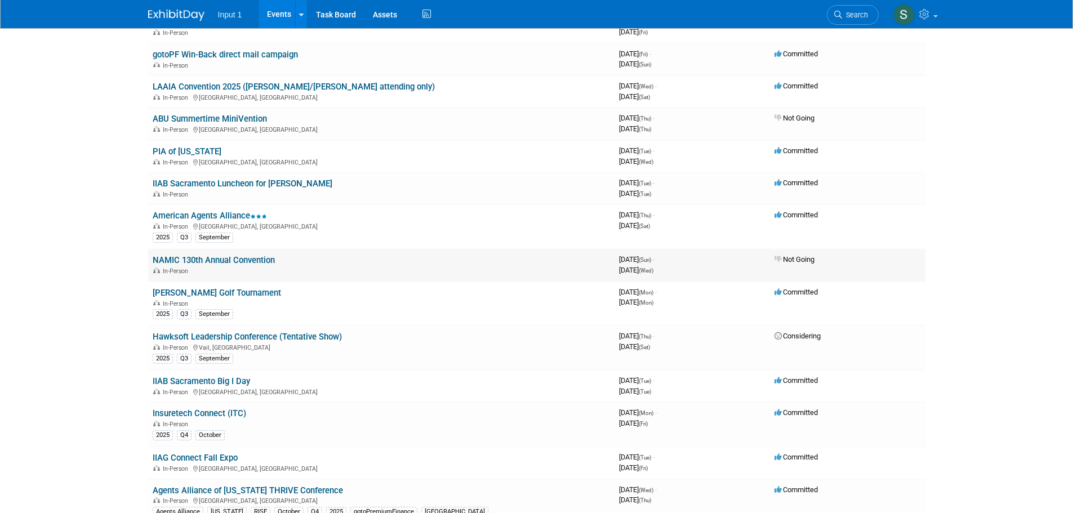
scroll to position [225, 0]
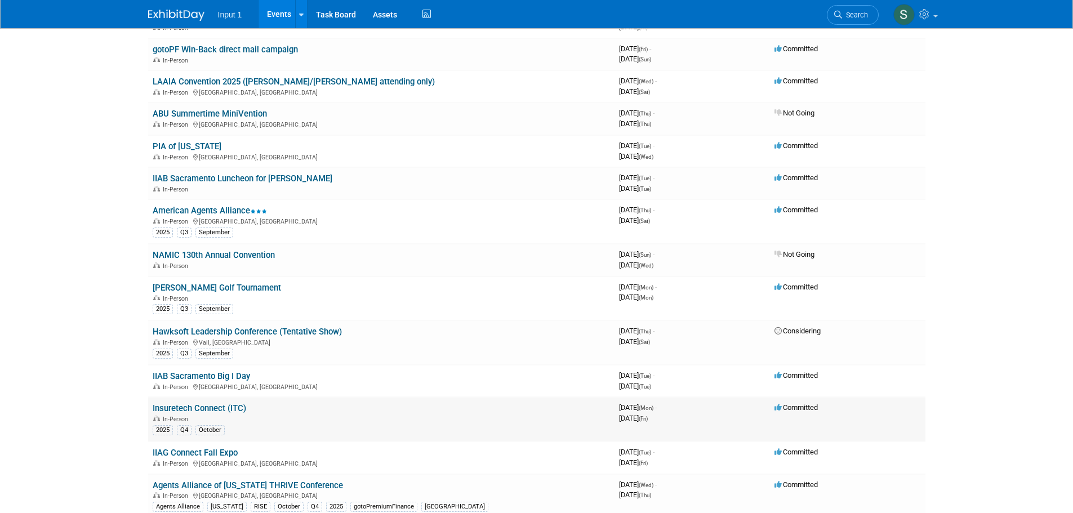
click at [206, 405] on link "Insuretech Connect (ITC)" at bounding box center [200, 408] width 94 height 10
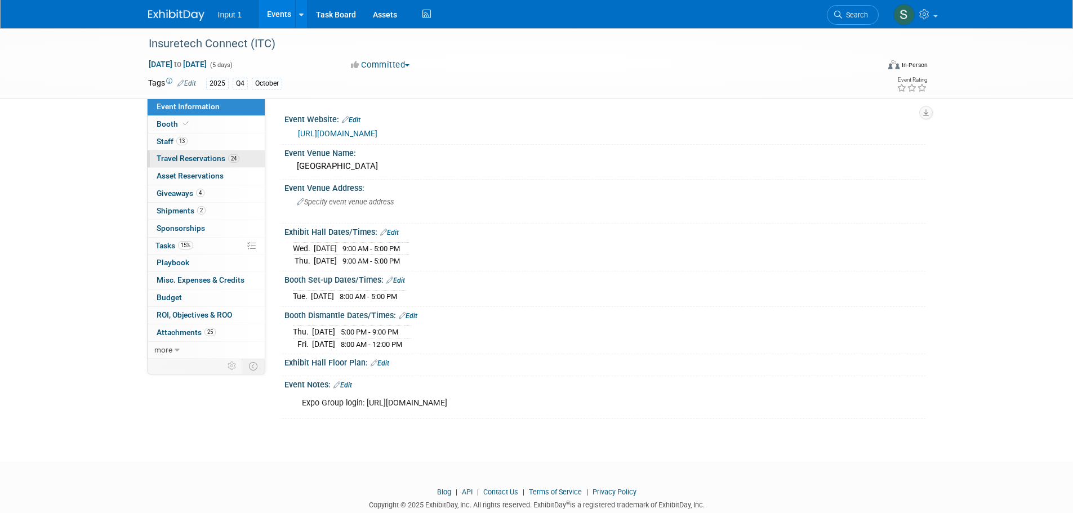
click at [186, 157] on span "Travel Reservations 24" at bounding box center [198, 158] width 83 height 9
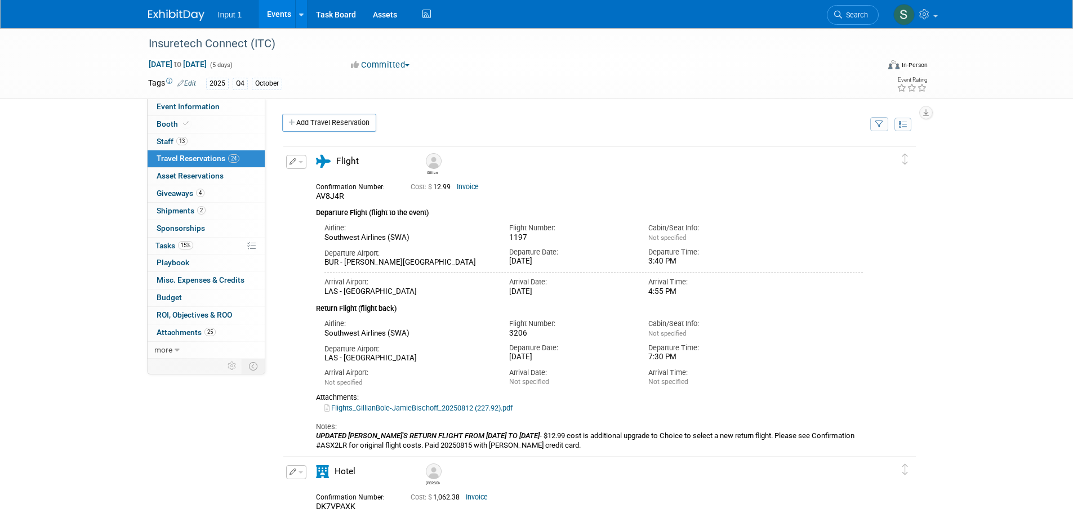
click at [881, 127] on icon "button" at bounding box center [880, 124] width 8 height 7
click at [807, 162] on select "-- Select Traveler -- All reservation with no one tagged Chris Farfaras Gillian…" at bounding box center [810, 159] width 140 height 16
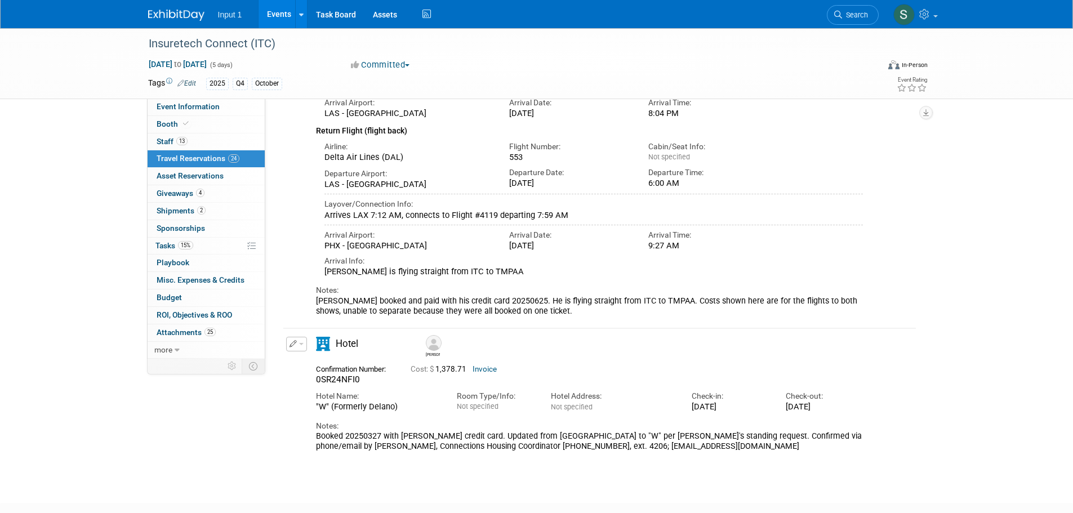
scroll to position [225, 0]
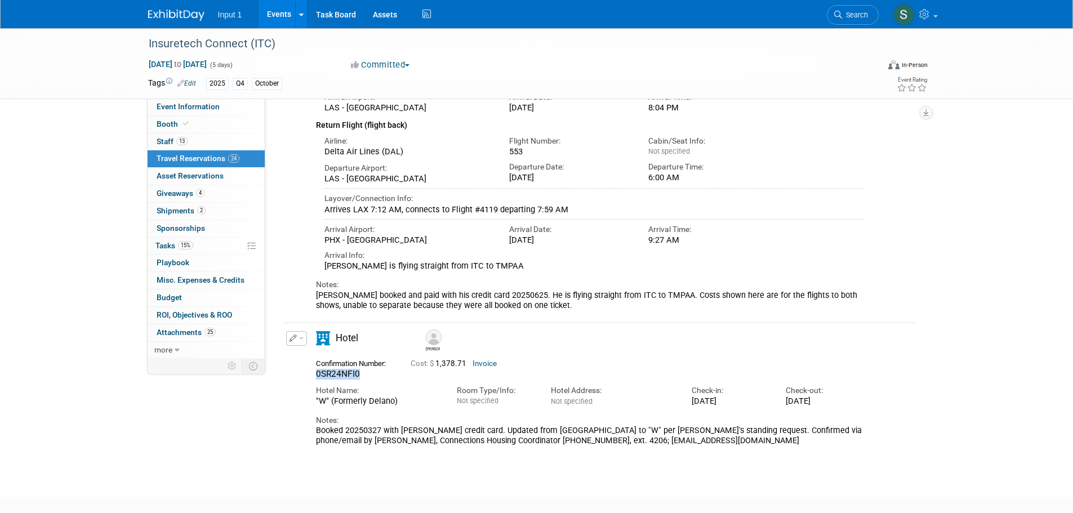
drag, startPoint x: 366, startPoint y: 387, endPoint x: 311, endPoint y: 388, distance: 54.7
click at [311, 380] on div "Confirmation Number: 0SR24NFI0" at bounding box center [355, 368] width 95 height 24
copy span "0SR24NFI0"
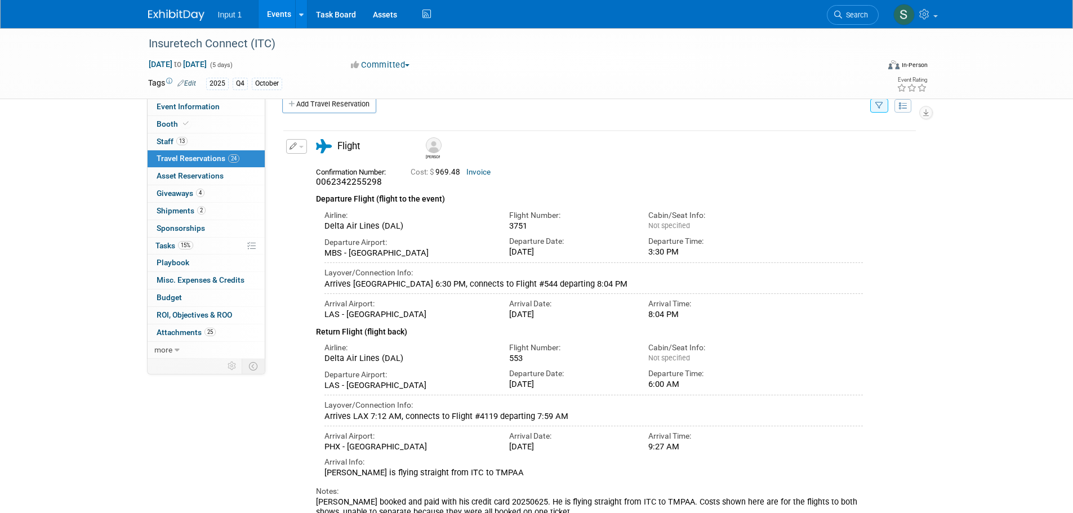
scroll to position [0, 0]
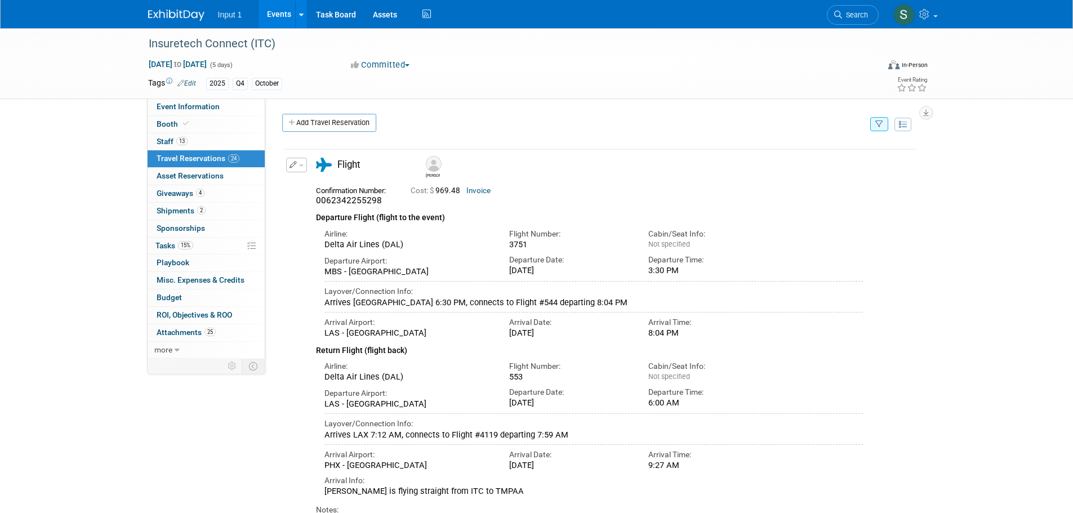
click at [884, 118] on button "button" at bounding box center [880, 124] width 18 height 14
click at [845, 159] on select "-- Select Traveler -- All reservation with no one tagged Chris Farfaras Gillian…" at bounding box center [810, 159] width 140 height 16
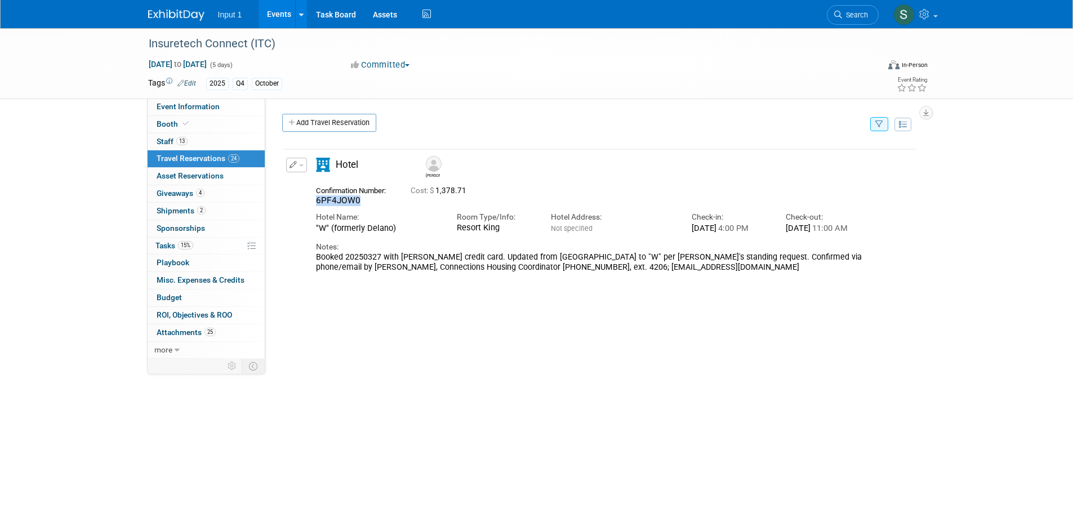
drag, startPoint x: 354, startPoint y: 201, endPoint x: 311, endPoint y: 205, distance: 43.6
click at [311, 205] on div "Confirmation Number: 6PF4JOW0" at bounding box center [355, 195] width 95 height 24
copy span "6PF4JOW0"
click at [880, 123] on icon "button" at bounding box center [880, 124] width 8 height 7
click at [825, 165] on select "-- Select Traveler -- All reservation with no one tagged Chris Farfaras Gillian…" at bounding box center [810, 159] width 140 height 16
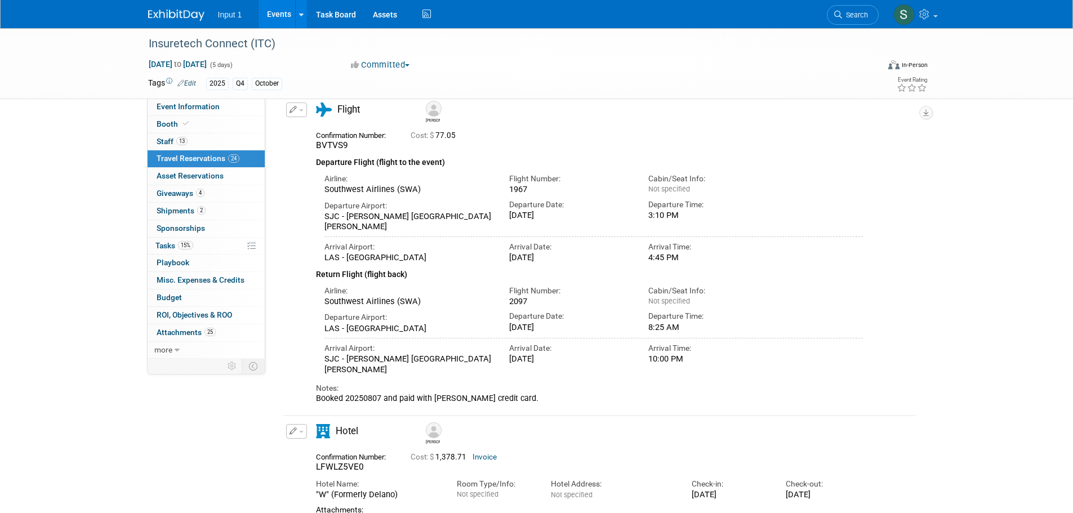
scroll to position [225, 0]
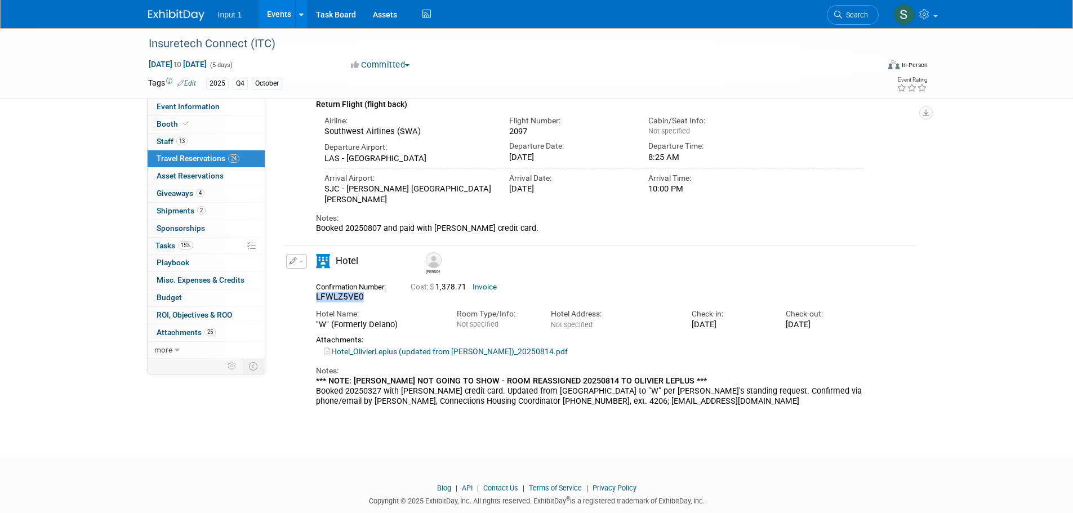
drag, startPoint x: 364, startPoint y: 295, endPoint x: 303, endPoint y: 296, distance: 60.9
click at [303, 296] on div "Edit Reservation Olivier" at bounding box center [591, 330] width 616 height 153
copy span "LFWLZ5VE0"
click at [927, 114] on icon "button" at bounding box center [926, 112] width 6 height 7
click at [847, 69] on div "Virtual In-Person Hybrid <img src="https://www.exhibitday.com/Images/Format-Vir…" at bounding box center [870, 67] width 116 height 17
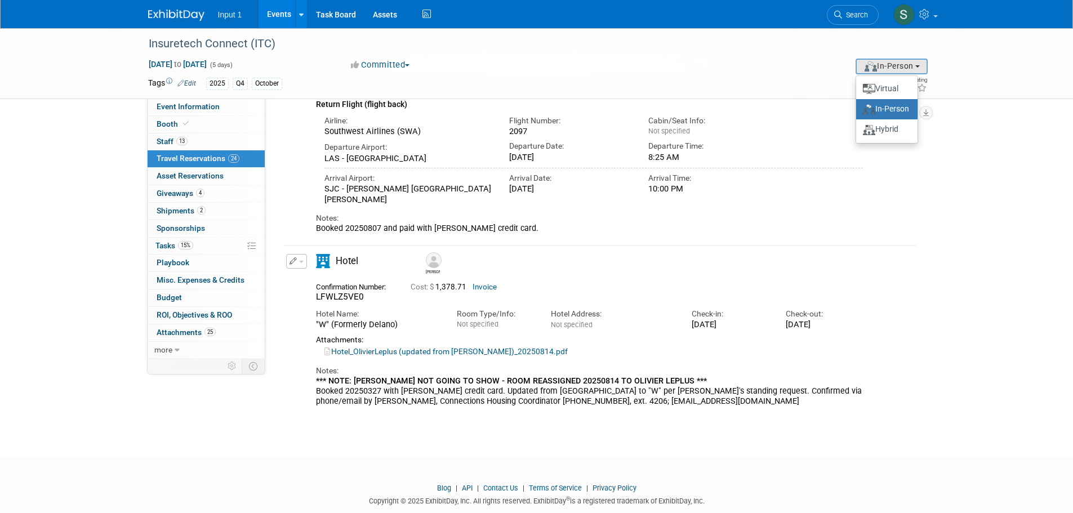
click at [734, 67] on div "Oct 13, 2025 to Oct 17, 2025 (5 days) Oct 13, 2025 to Oct 17, 2025 Committed Co…" at bounding box center [538, 67] width 797 height 17
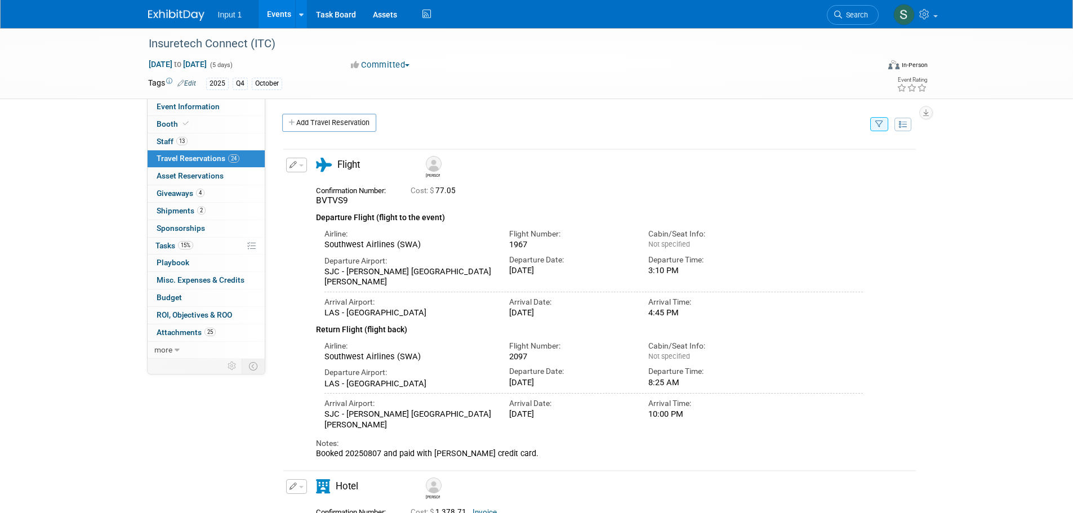
click at [879, 126] on icon "button" at bounding box center [880, 124] width 8 height 7
click at [788, 165] on select "-- Select Traveler -- All reservation with no one tagged Chris Farfaras Gillian…" at bounding box center [810, 159] width 140 height 16
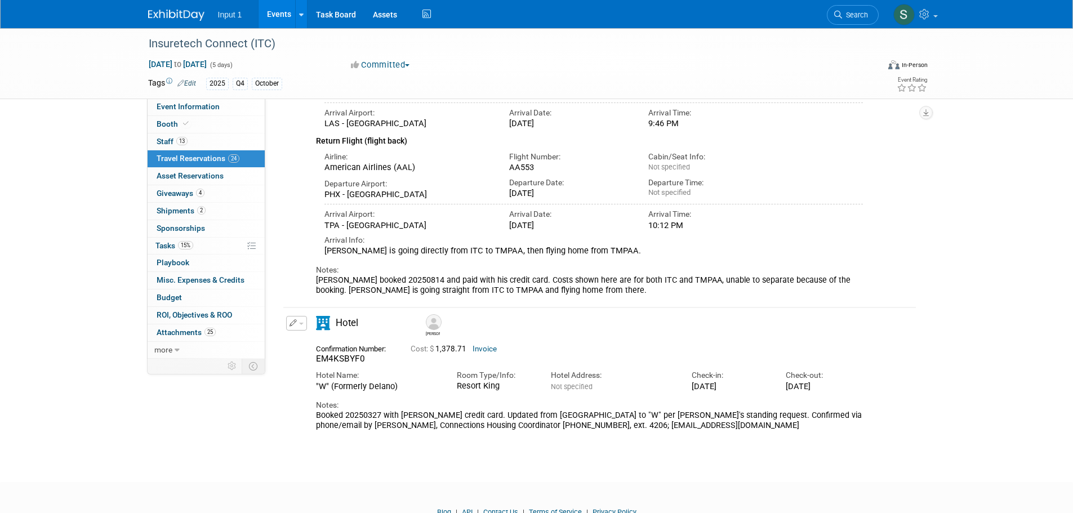
scroll to position [225, 0]
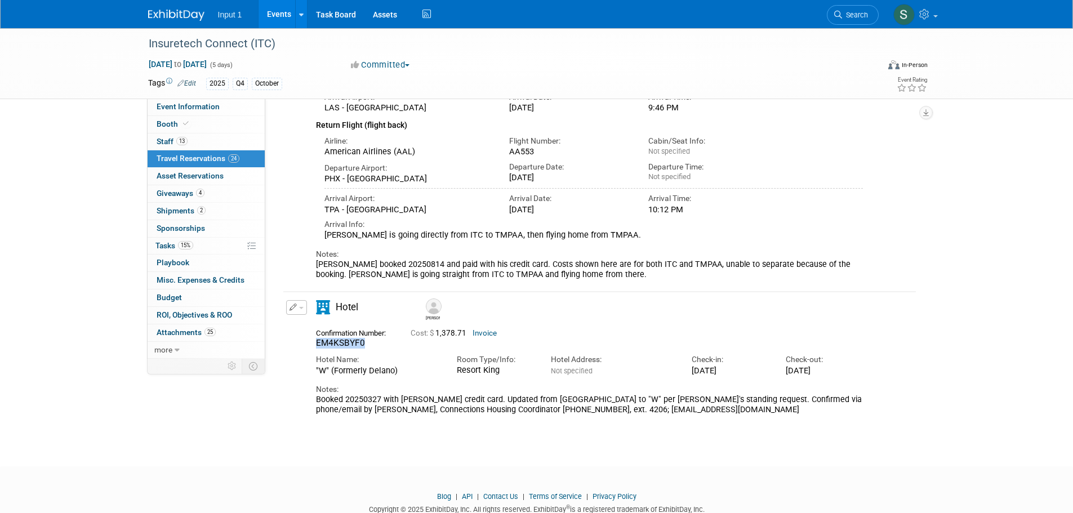
drag, startPoint x: 366, startPoint y: 353, endPoint x: 300, endPoint y: 355, distance: 66.5
click at [300, 355] on div "Edit Reservation Paul Notes:" at bounding box center [591, 357] width 616 height 115
copy span "EM4KSBYF0"
click at [877, 227] on div "Edit Reservation Paul 754.66" at bounding box center [591, 106] width 616 height 348
click at [847, 15] on span "Search" at bounding box center [855, 15] width 26 height 8
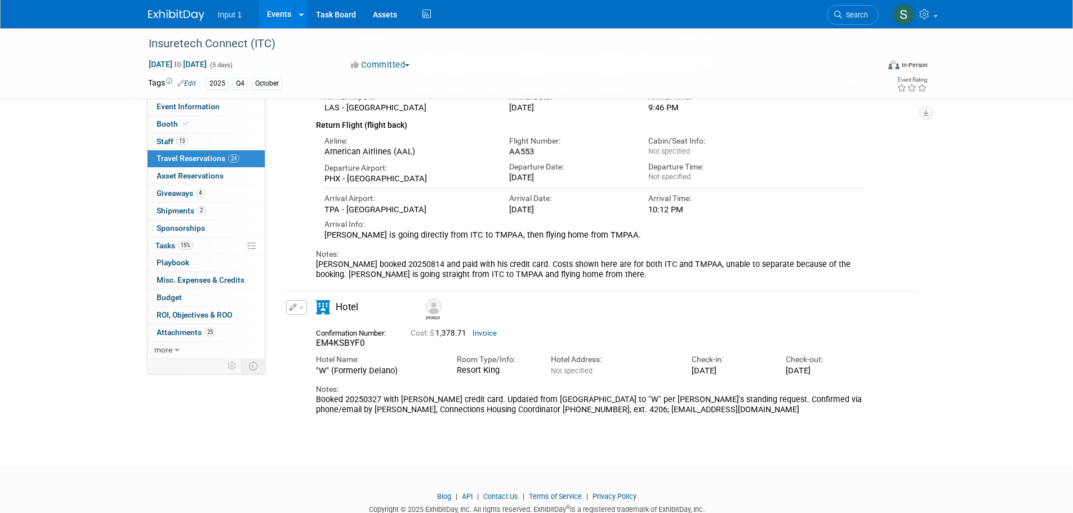
scroll to position [0, 0]
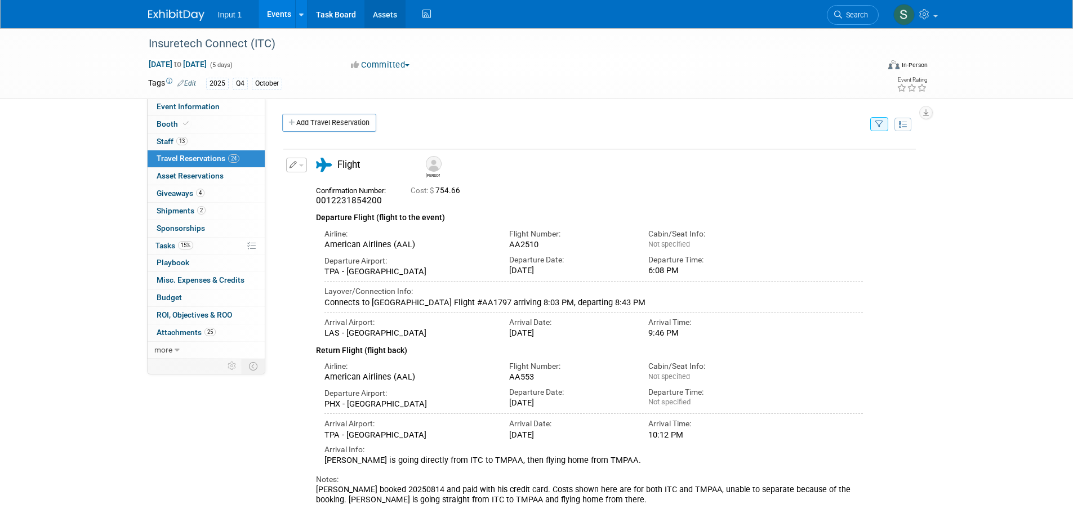
click at [379, 15] on link "Assets" at bounding box center [385, 14] width 41 height 28
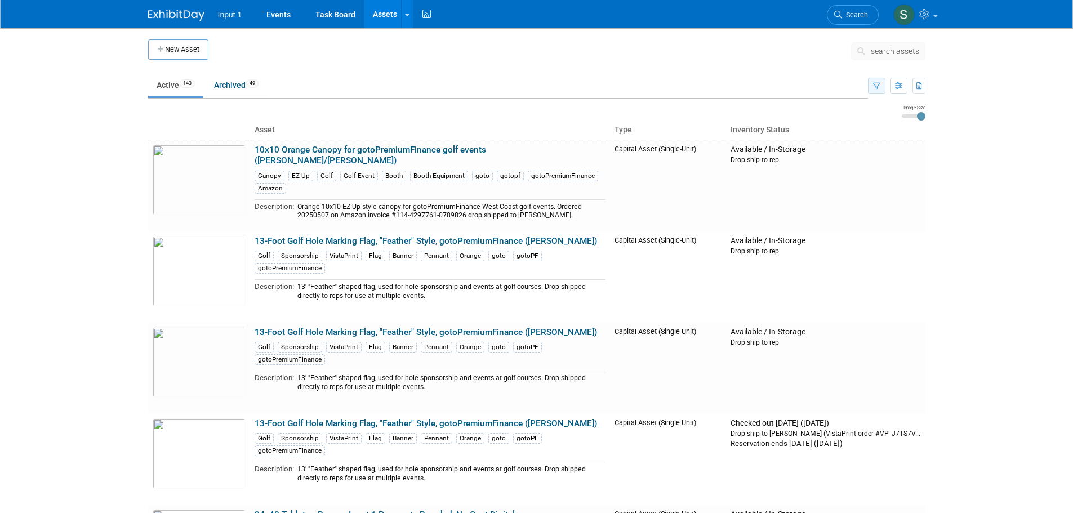
click at [877, 91] on button "button" at bounding box center [876, 86] width 17 height 16
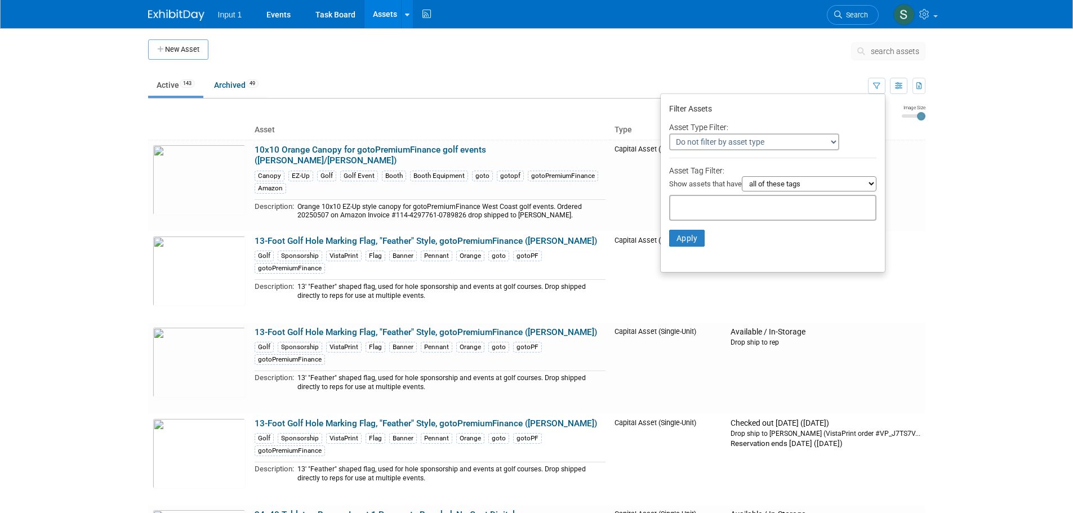
click at [694, 210] on input "text" at bounding box center [720, 206] width 90 height 11
type input "north"
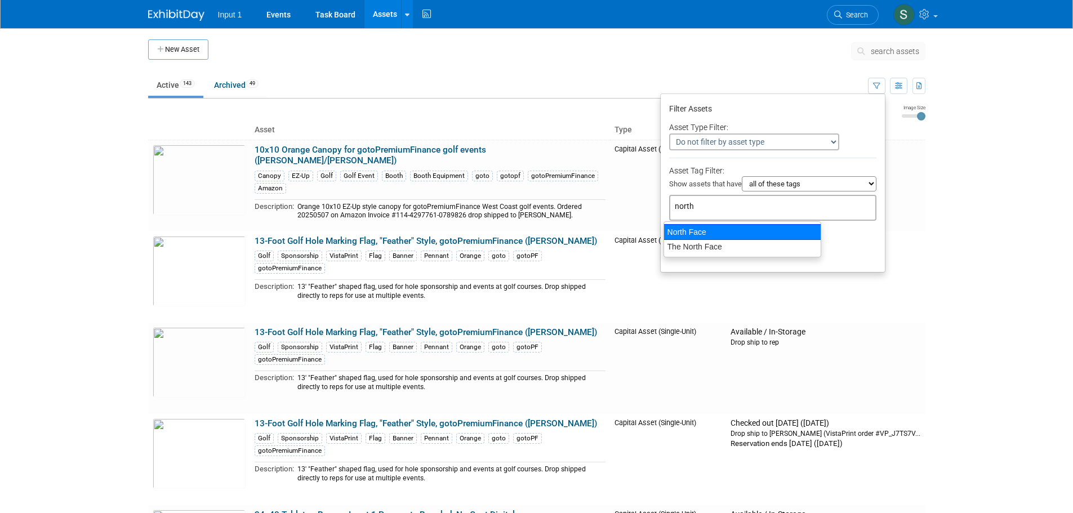
click at [674, 234] on div "North Face" at bounding box center [743, 232] width 158 height 16
type input "North Face"
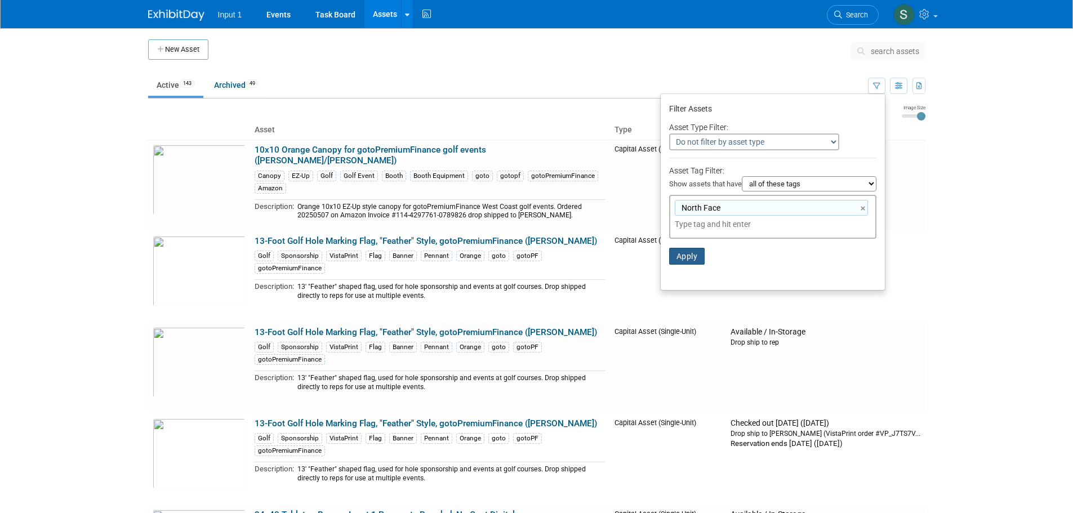
click at [688, 259] on button "Apply" at bounding box center [687, 256] width 36 height 17
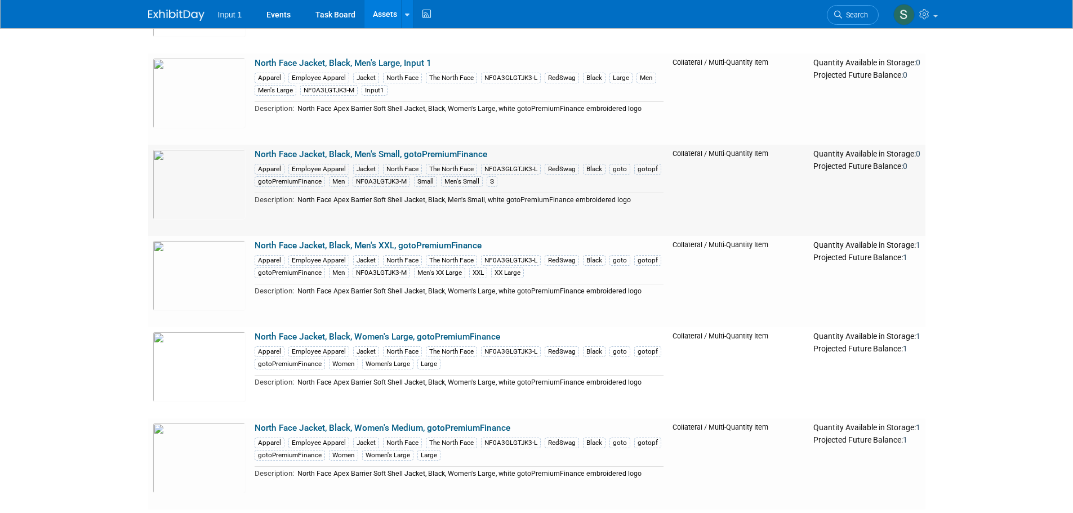
scroll to position [282, 0]
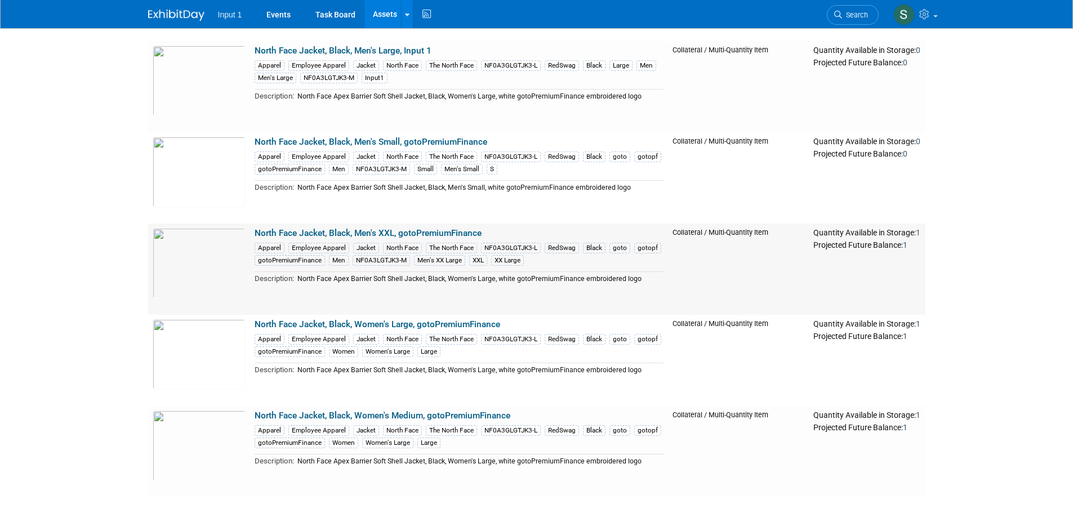
click at [461, 232] on link "North Face Jacket, Black, Men's XXL, gotoPremiumFinance" at bounding box center [368, 233] width 227 height 10
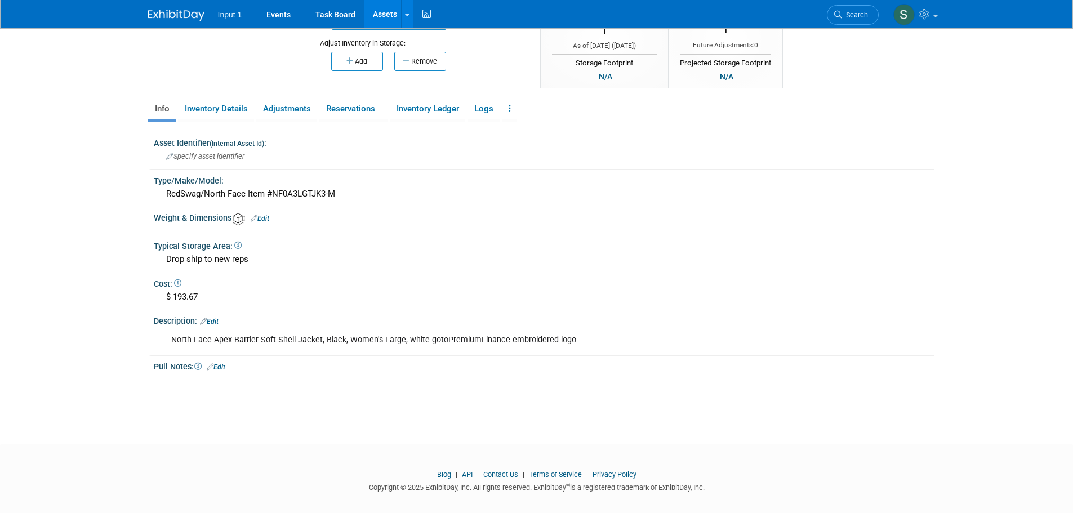
scroll to position [151, 0]
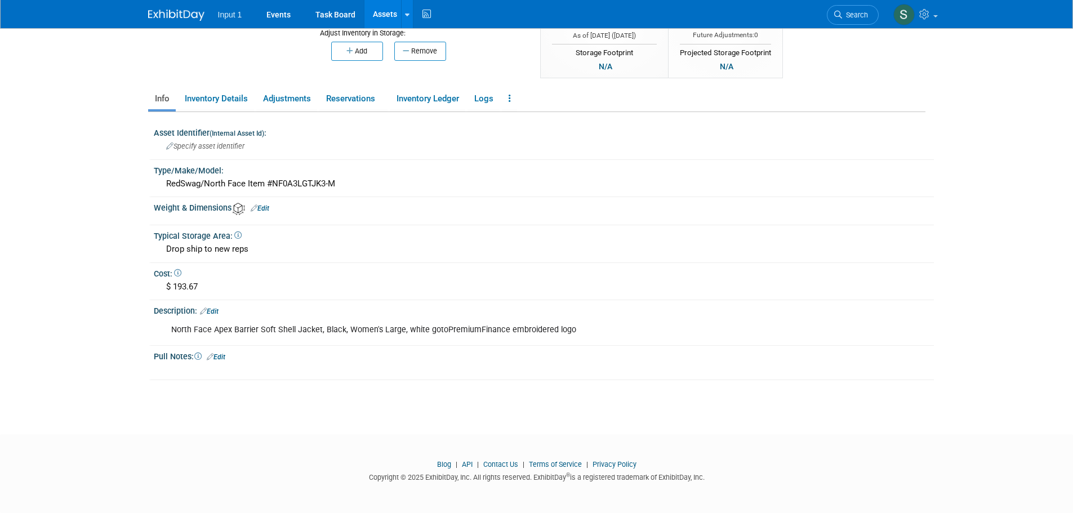
drag, startPoint x: 214, startPoint y: 307, endPoint x: 223, endPoint y: 313, distance: 11.1
click at [214, 308] on link "Edit" at bounding box center [209, 312] width 19 height 8
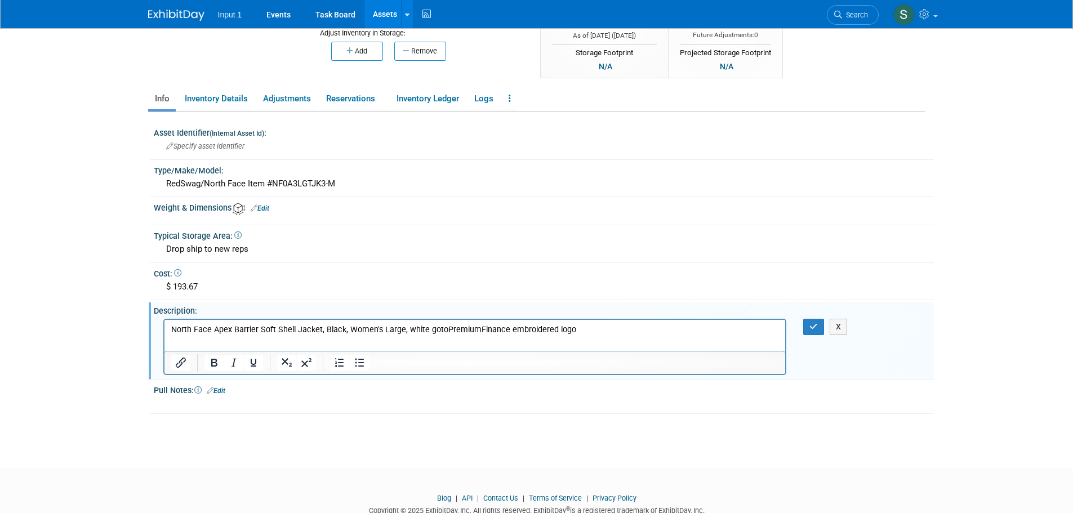
scroll to position [0, 0]
click at [400, 330] on p "North Face Apex Barrier Soft Shell Jacket, Black, Women's Large, white gotoPrem…" at bounding box center [475, 329] width 609 height 11
click at [348, 326] on p "North Face Apex Barrier Soft Shell Jacket, Black, Women's Large, white gotoPrem…" at bounding box center [475, 329] width 609 height 11
drag, startPoint x: 815, startPoint y: 328, endPoint x: 615, endPoint y: 3, distance: 381.7
click at [815, 328] on icon "button" at bounding box center [814, 327] width 8 height 8
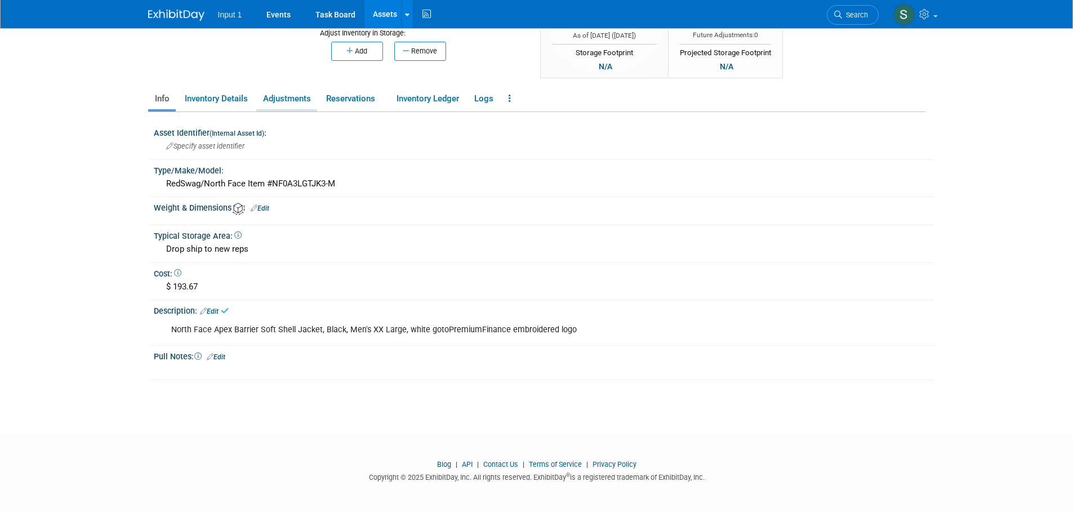
click at [291, 97] on link "Adjustments" at bounding box center [286, 99] width 61 height 20
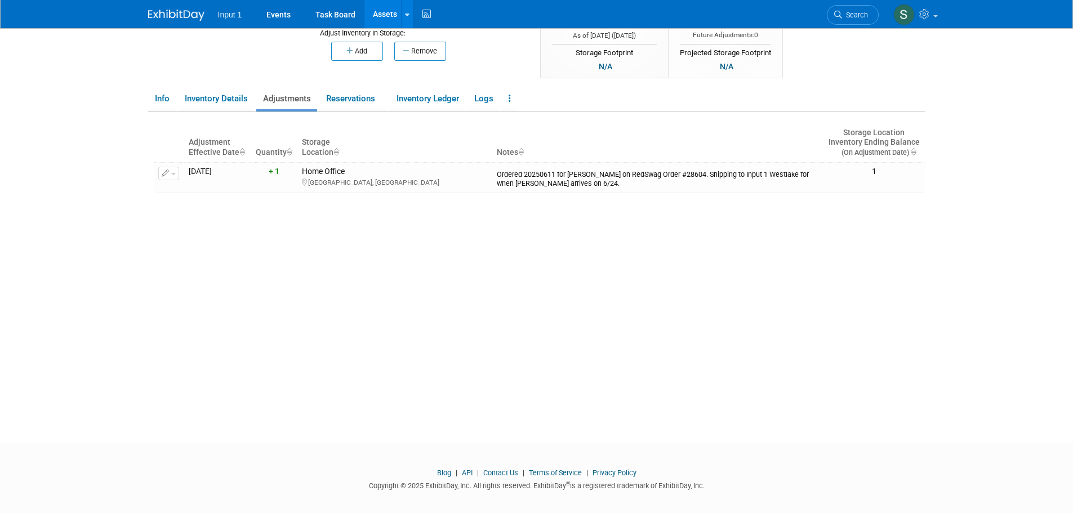
click at [683, 247] on div "Adjustment Effective Date Quantity Storage Location Notes Storage Location Inve…" at bounding box center [540, 256] width 772 height 288
drag, startPoint x: 792, startPoint y: 385, endPoint x: 756, endPoint y: 346, distance: 53.8
click at [793, 385] on div "Adjustment Effective Date Quantity Storage Location Notes Storage Location Inve…" at bounding box center [540, 256] width 772 height 288
